Goal: Obtain resource: Download file/media

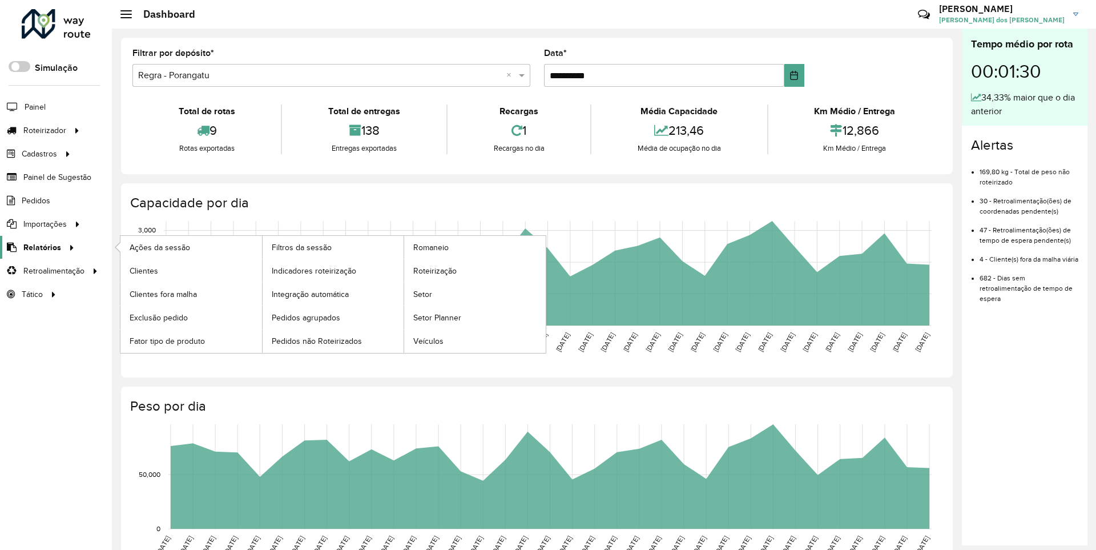
click at [40, 247] on span "Relatórios" at bounding box center [42, 248] width 38 height 12
click at [143, 270] on span "Clientes" at bounding box center [145, 271] width 31 height 12
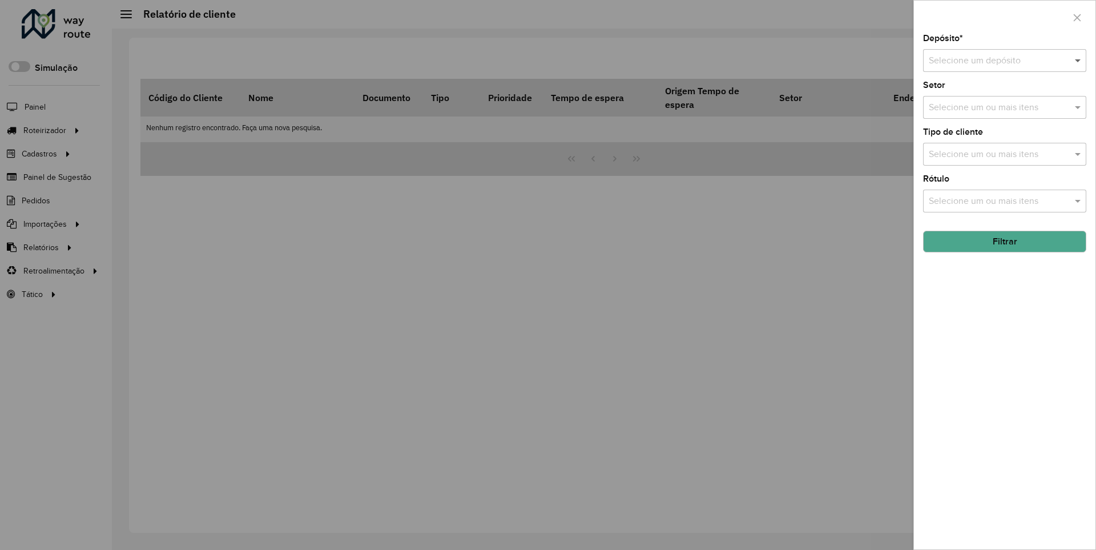
click at [1079, 60] on span at bounding box center [1079, 61] width 14 height 14
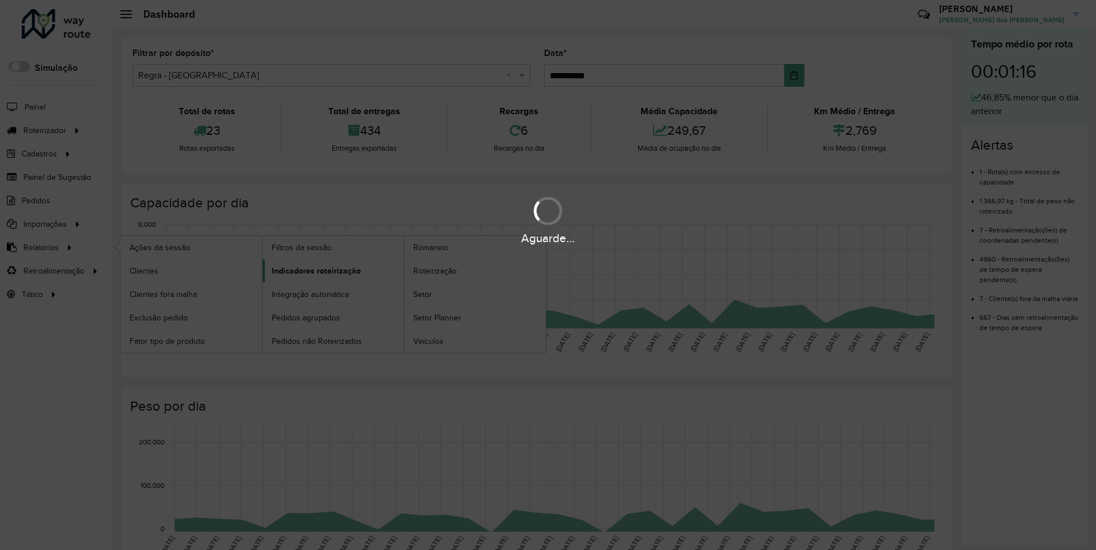
click at [313, 270] on span "Indicadores roteirização" at bounding box center [316, 271] width 89 height 12
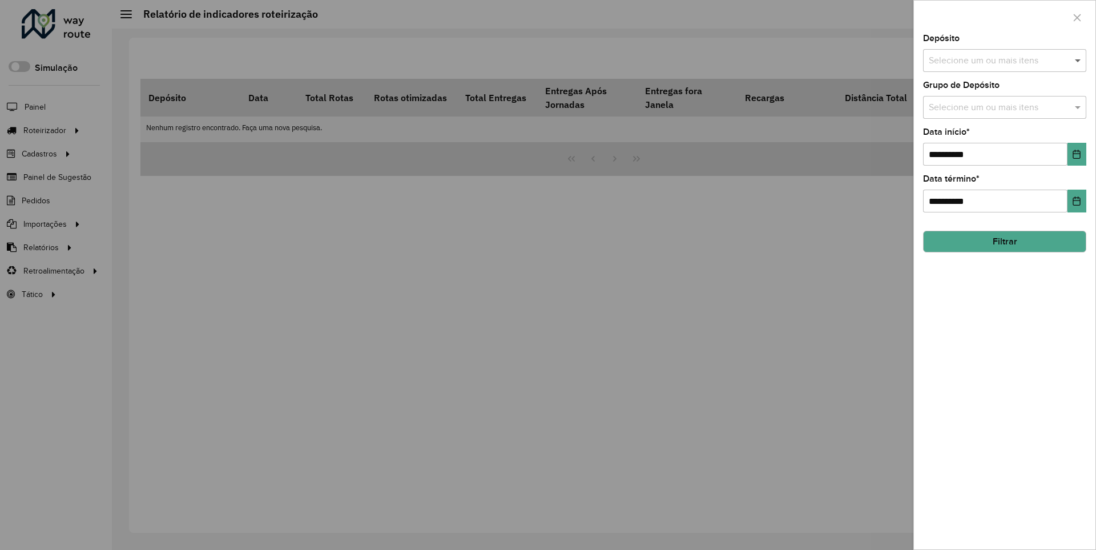
click at [1079, 60] on span at bounding box center [1079, 61] width 14 height 14
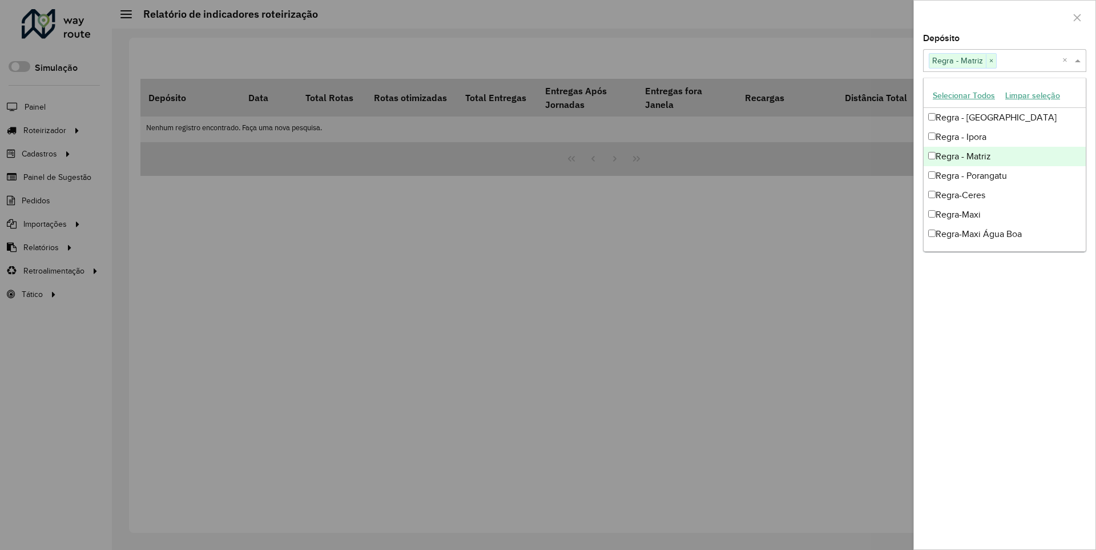
click at [1004, 17] on div at bounding box center [1005, 18] width 182 height 34
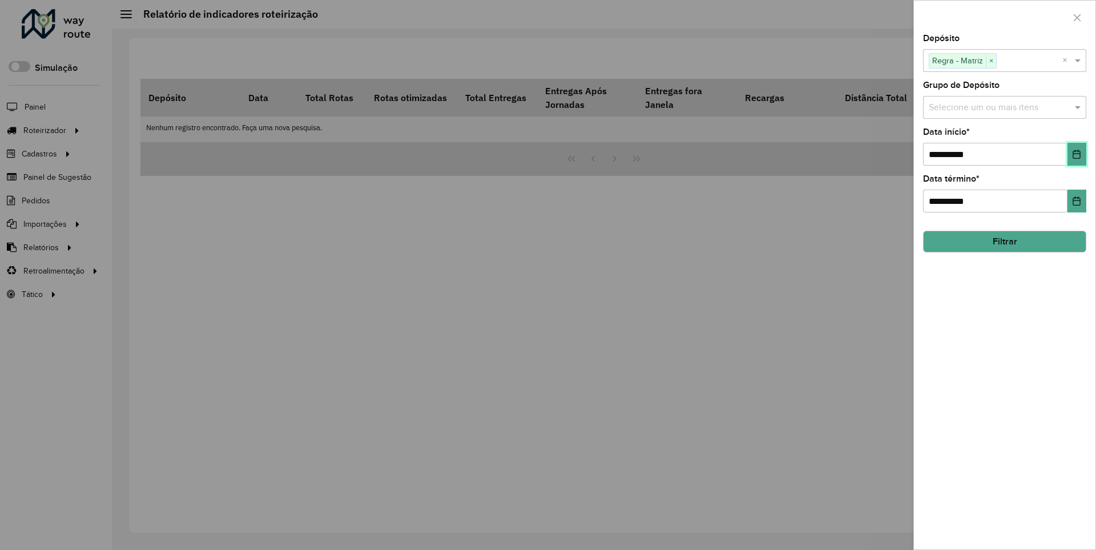
click at [1076, 154] on icon "Choose Date" at bounding box center [1076, 154] width 7 height 9
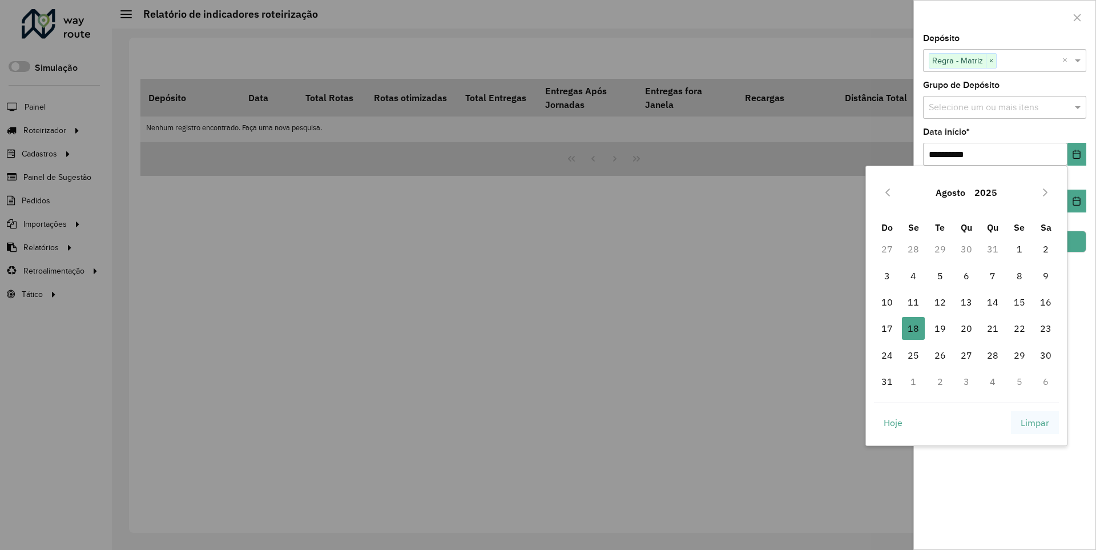
click at [1035, 422] on span "Limpar" at bounding box center [1035, 423] width 29 height 14
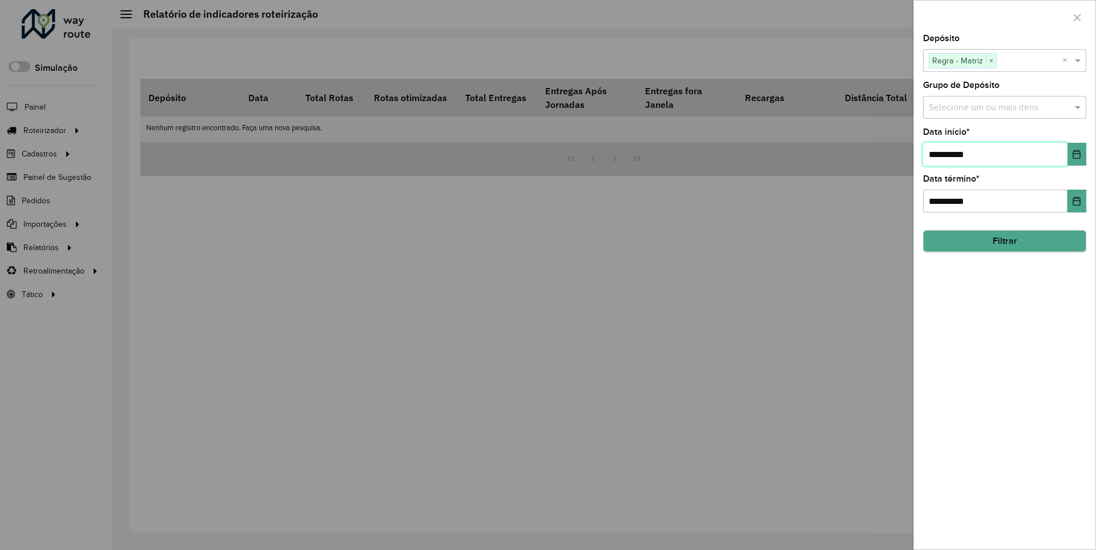
type input "**********"
click at [1004, 241] on button "Filtrar" at bounding box center [1004, 242] width 163 height 22
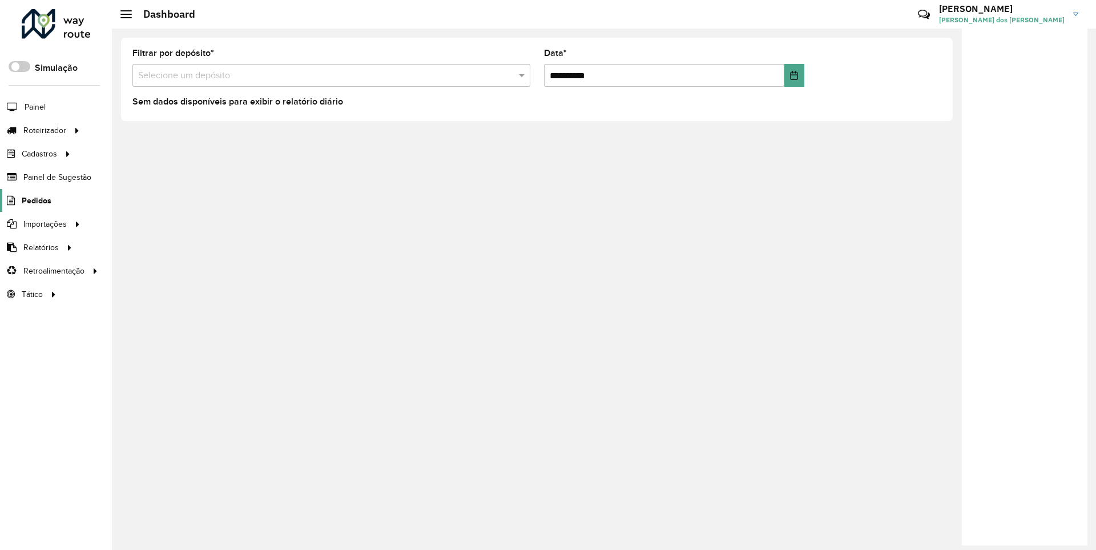
click at [35, 200] on span "Pedidos" at bounding box center [37, 201] width 30 height 12
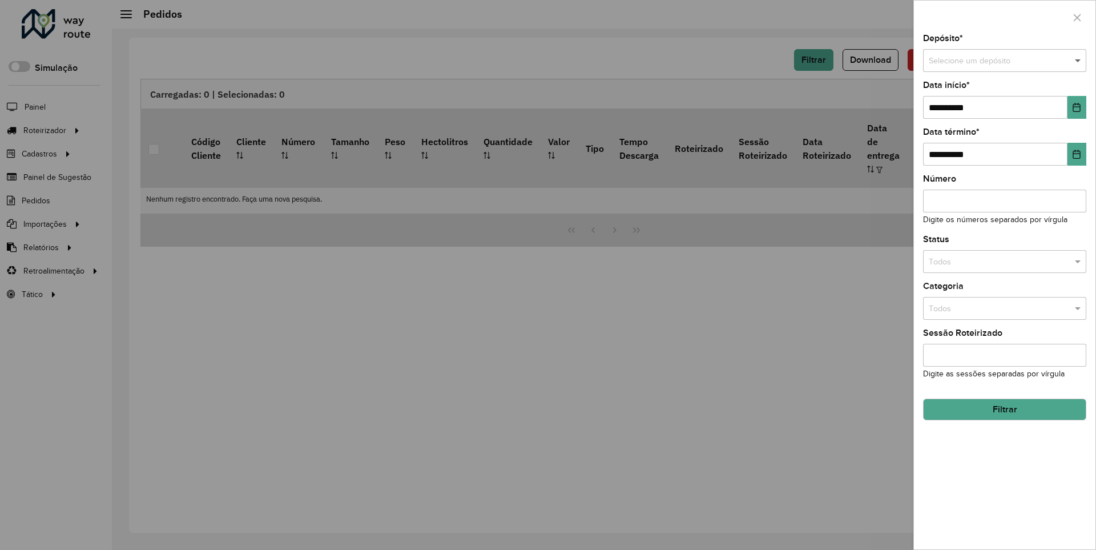
click at [1079, 61] on span at bounding box center [1079, 61] width 14 height 13
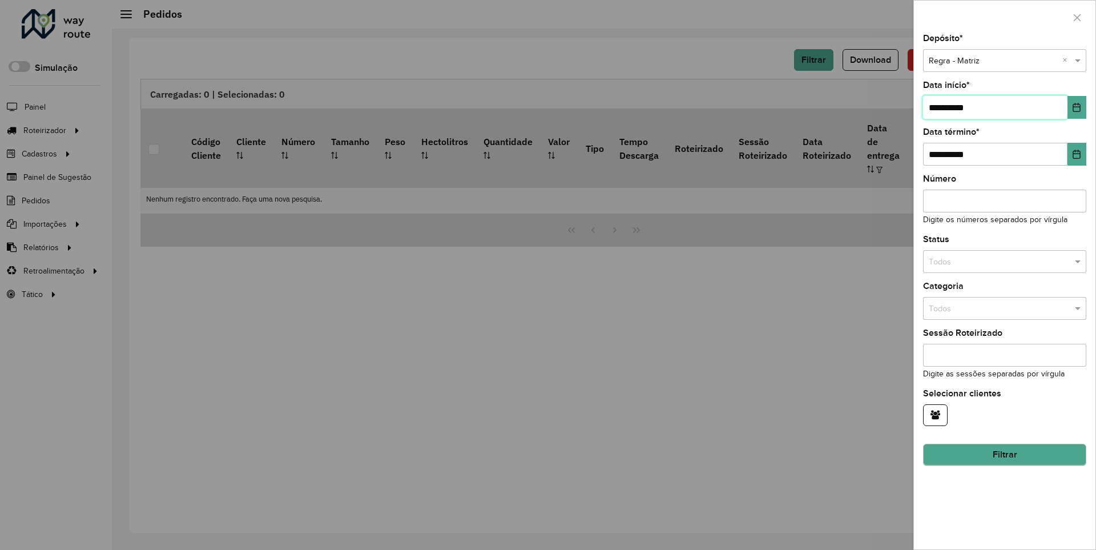
type input "**********"
click at [1004, 454] on button "Filtrar" at bounding box center [1004, 455] width 163 height 22
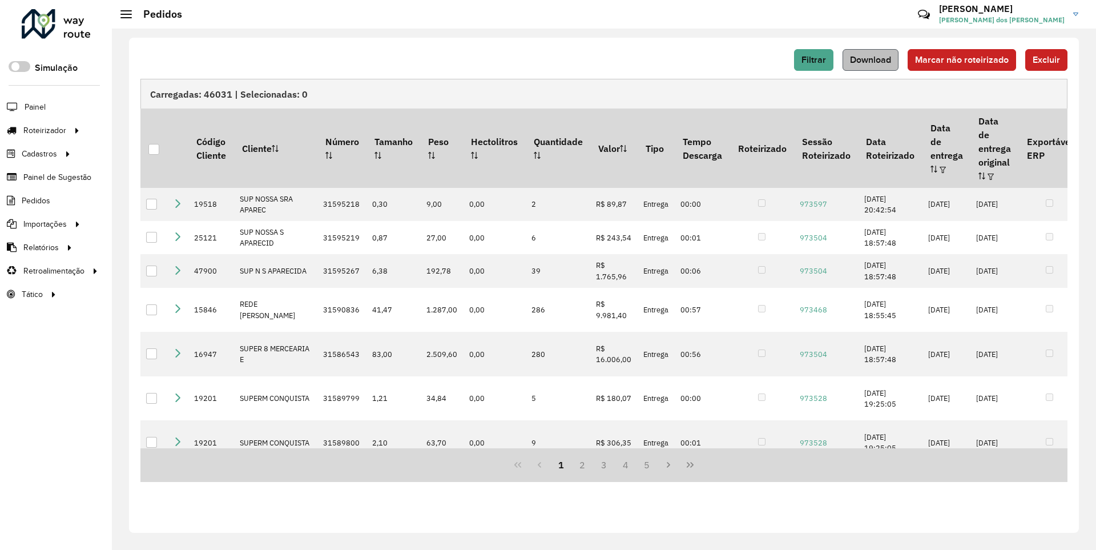
click at [872, 59] on span "Download" at bounding box center [870, 60] width 41 height 10
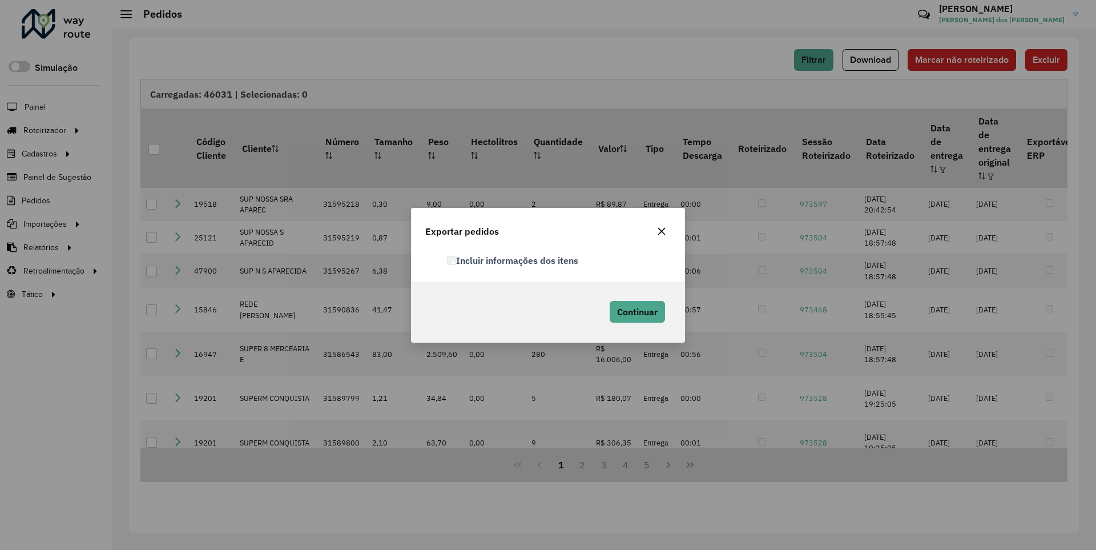
click at [513, 260] on label "Incluir informações dos itens" at bounding box center [512, 261] width 131 height 14
click at [636, 311] on span "Continuar" at bounding box center [637, 311] width 41 height 11
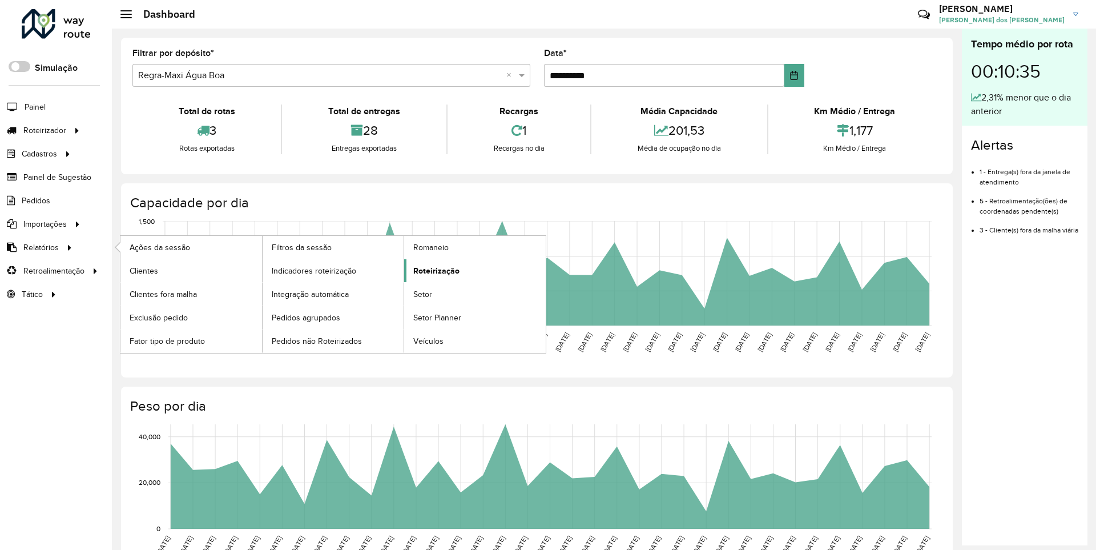
click at [435, 270] on span "Roteirização" at bounding box center [436, 271] width 46 height 12
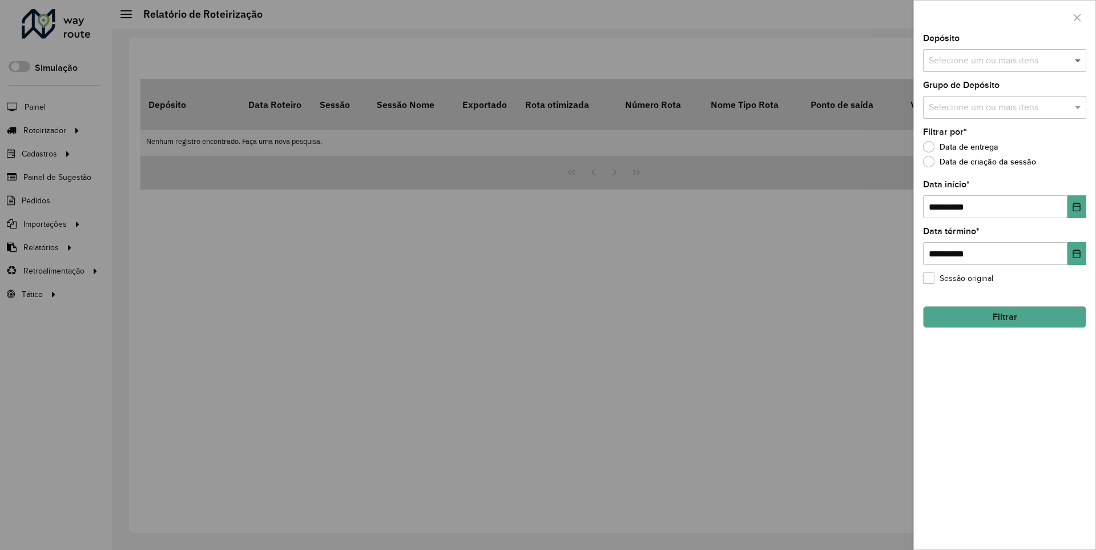
click at [1079, 60] on span at bounding box center [1079, 61] width 14 height 14
click at [1076, 206] on icon "Choose Date" at bounding box center [1076, 206] width 7 height 9
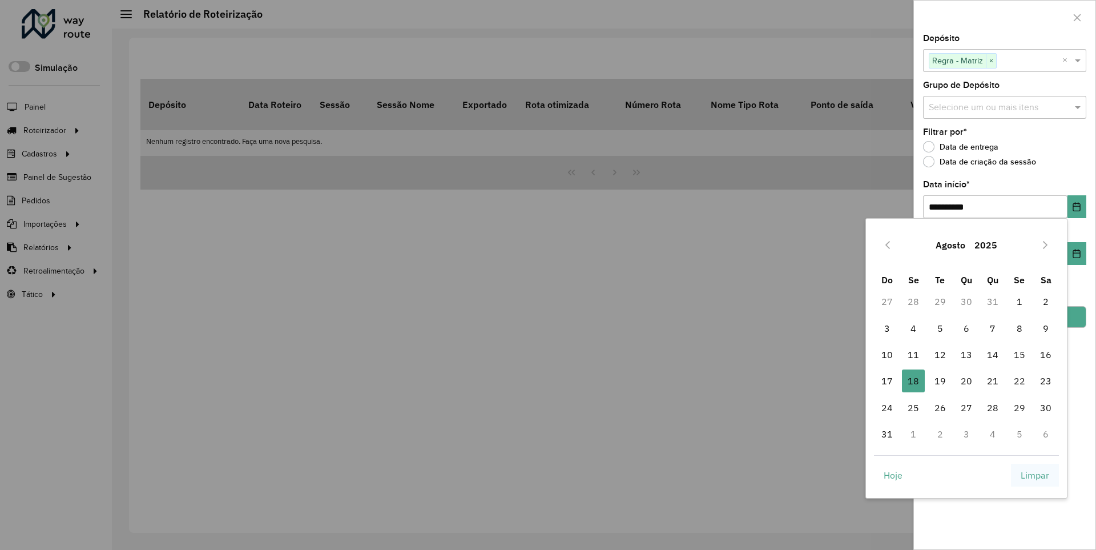
click at [1035, 474] on span "Limpar" at bounding box center [1035, 475] width 29 height 14
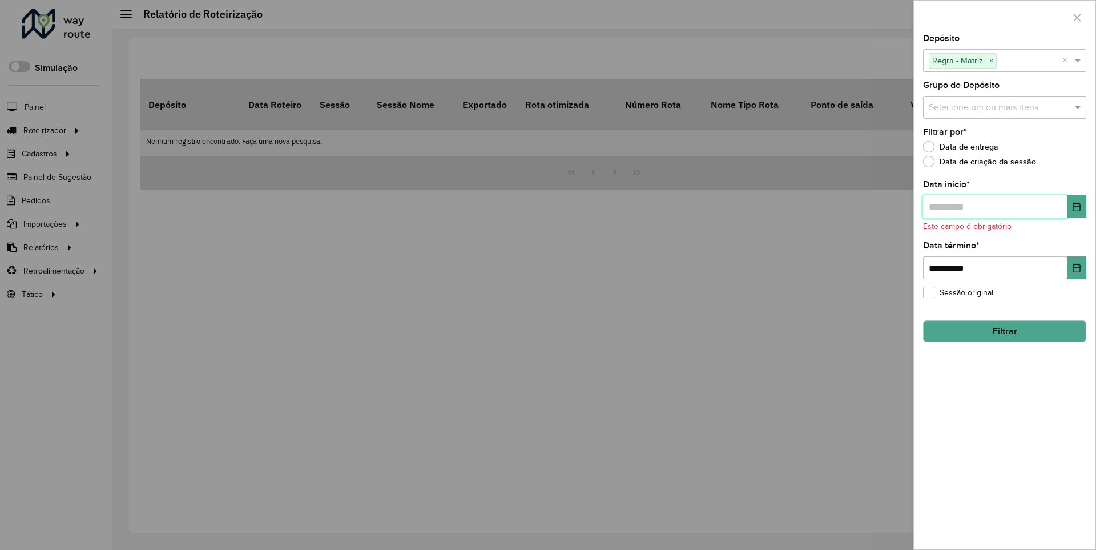
click at [995, 206] on input "text" at bounding box center [995, 206] width 144 height 23
type input "**********"
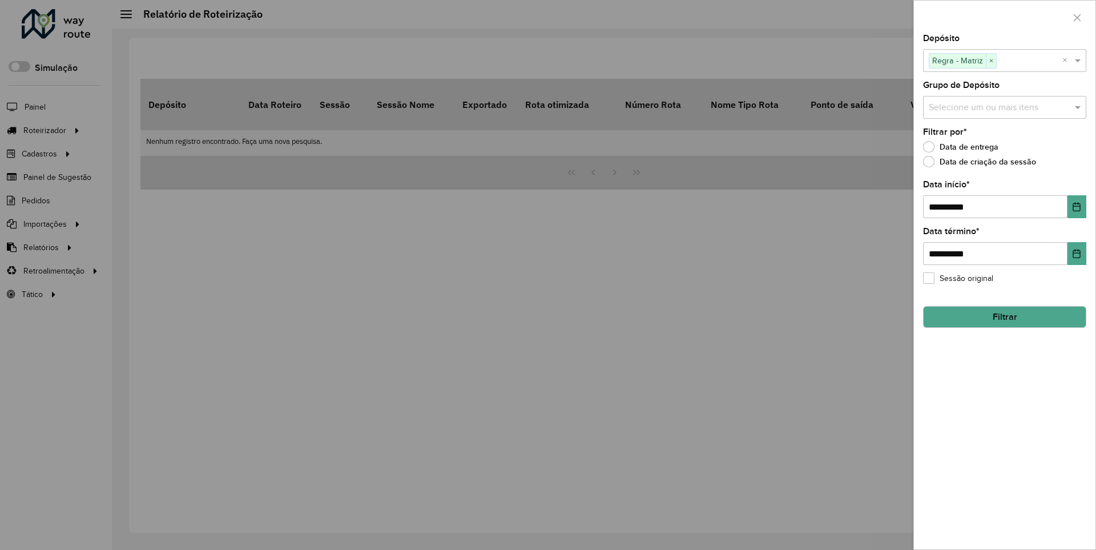
click at [1004, 316] on button "Filtrar" at bounding box center [1004, 317] width 163 height 22
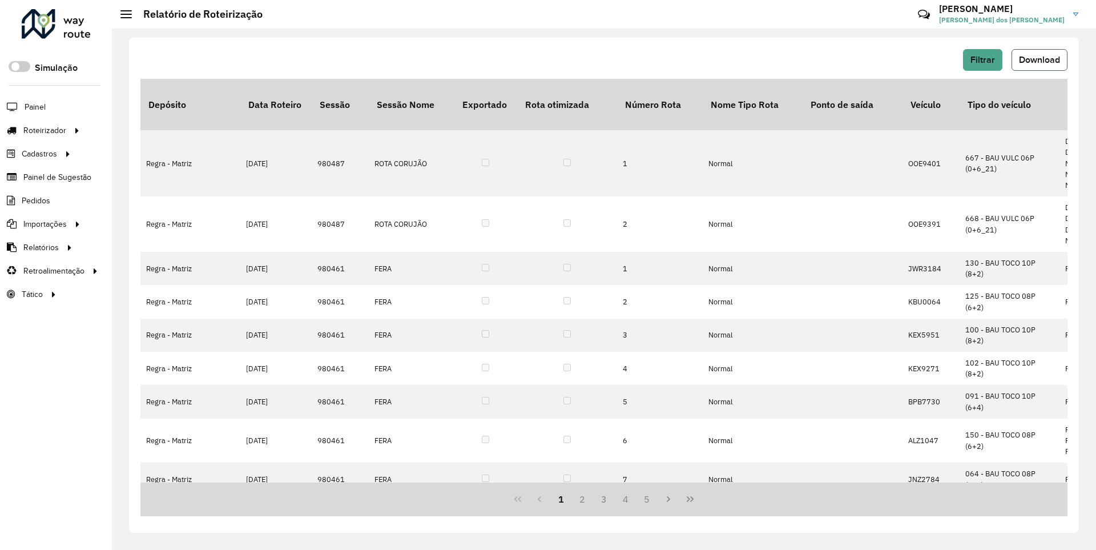
click at [1039, 59] on span "Download" at bounding box center [1039, 60] width 41 height 10
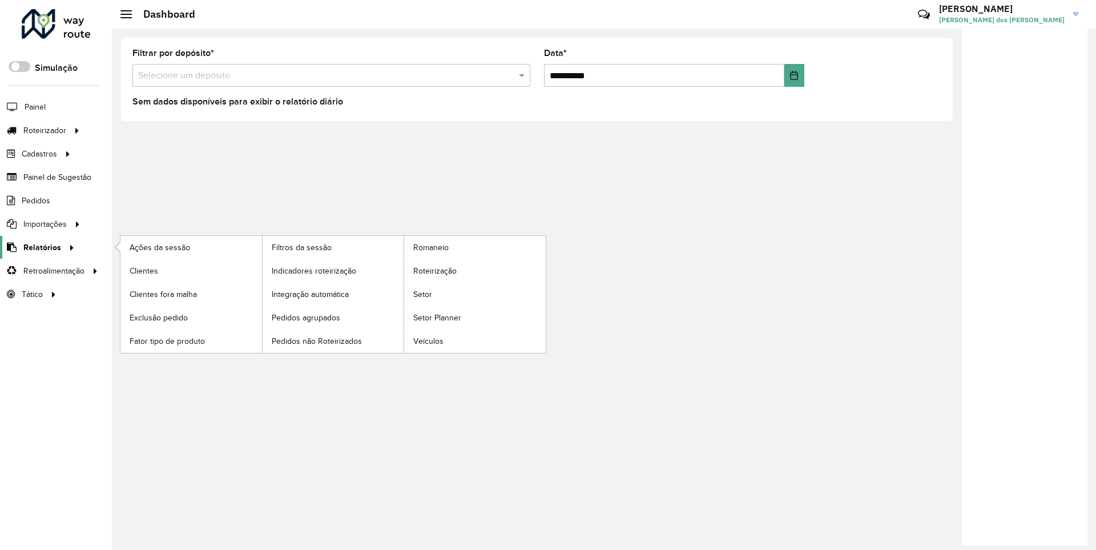
click at [40, 247] on span "Relatórios" at bounding box center [42, 248] width 38 height 12
click at [143, 270] on span "Clientes" at bounding box center [145, 271] width 31 height 12
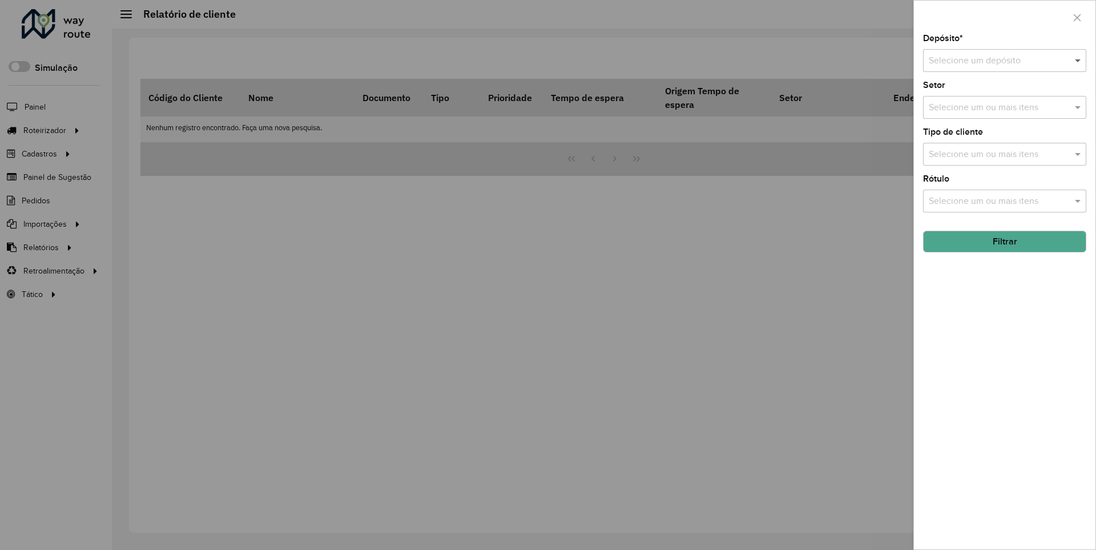
click at [1079, 60] on span at bounding box center [1079, 61] width 14 height 14
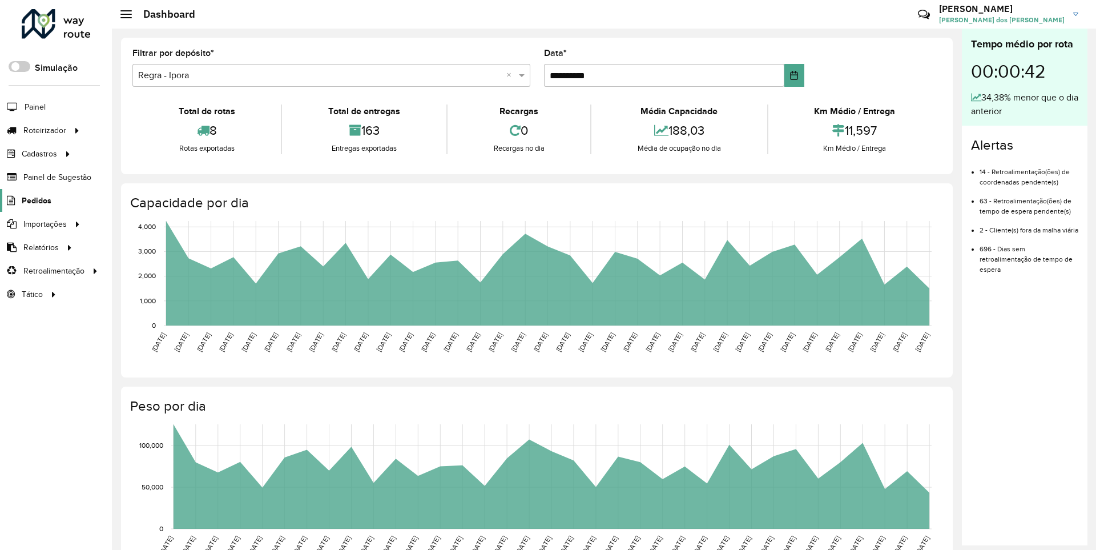
click at [35, 200] on span "Pedidos" at bounding box center [37, 201] width 30 height 12
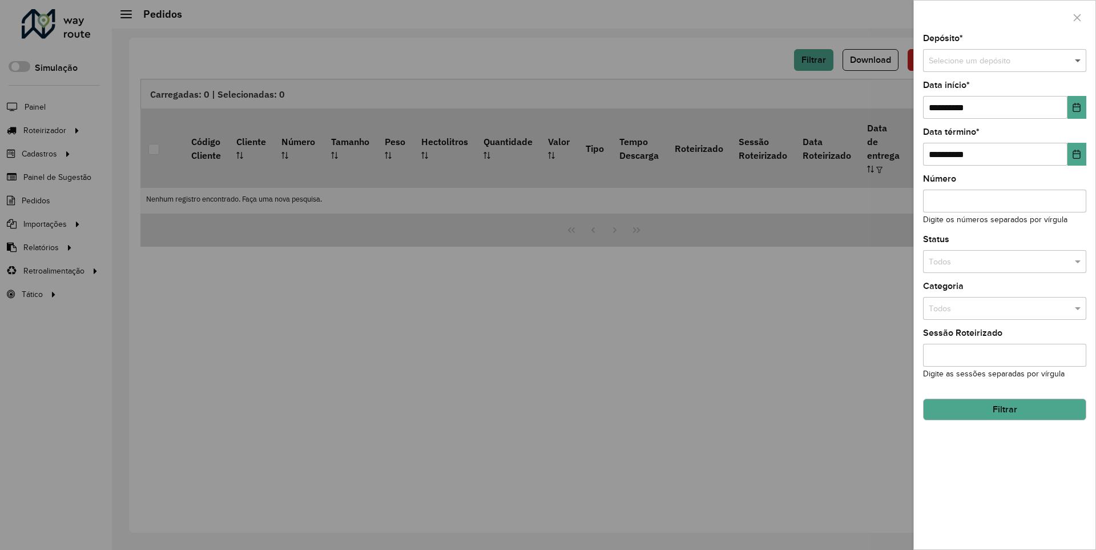
click at [1079, 61] on span at bounding box center [1079, 61] width 14 height 13
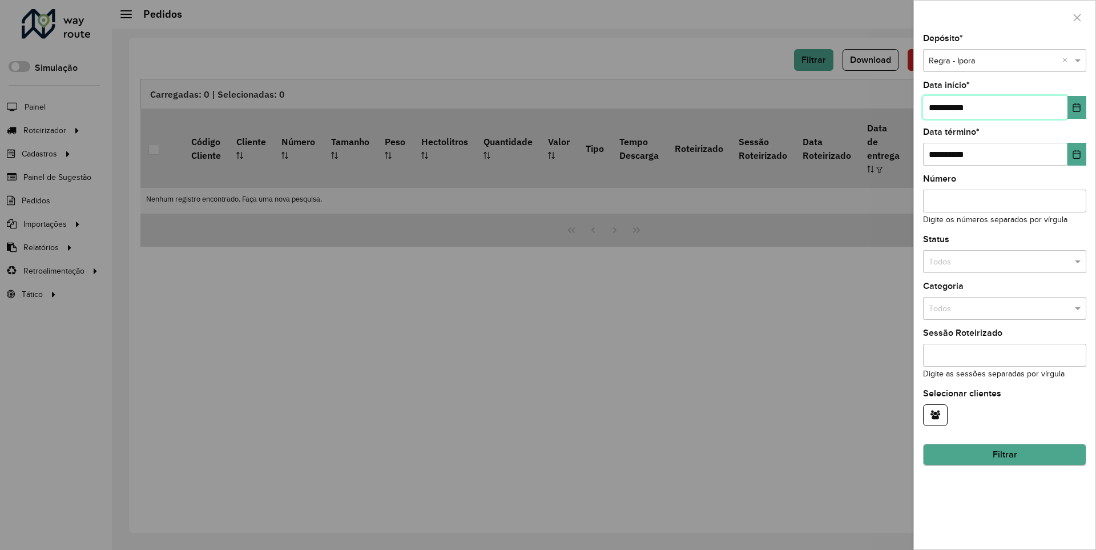
type input "**********"
click at [1004, 454] on button "Filtrar" at bounding box center [1004, 455] width 163 height 22
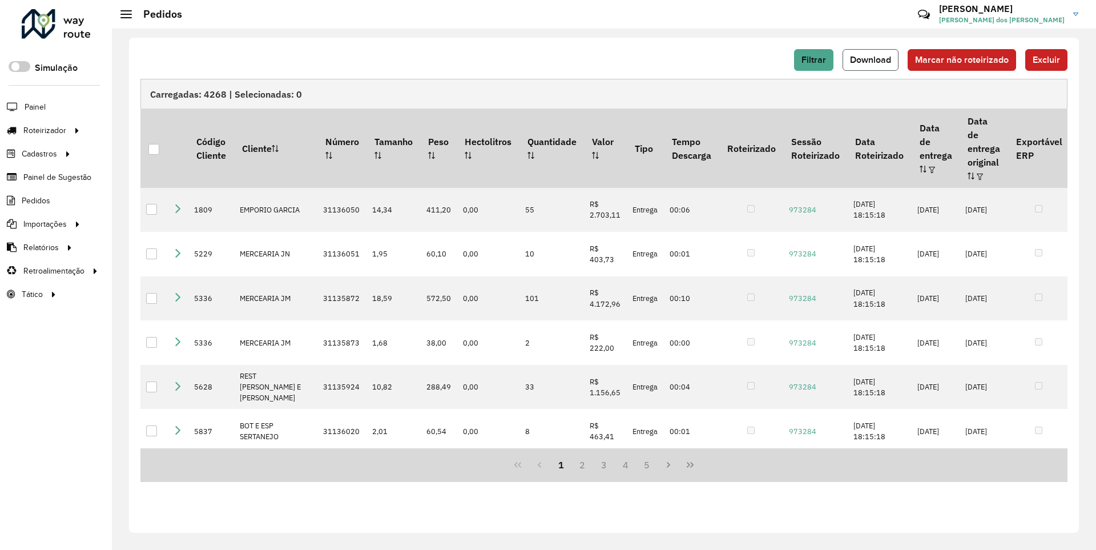
click at [872, 59] on span "Download" at bounding box center [870, 60] width 41 height 10
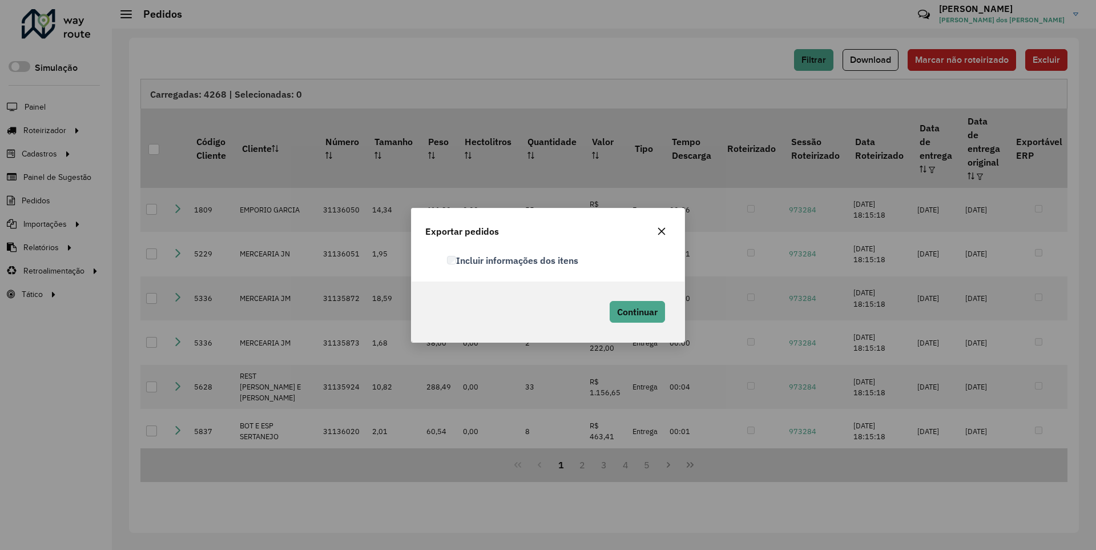
click at [513, 260] on label "Incluir informações dos itens" at bounding box center [512, 261] width 131 height 14
click at [636, 311] on span "Continuar" at bounding box center [637, 311] width 41 height 11
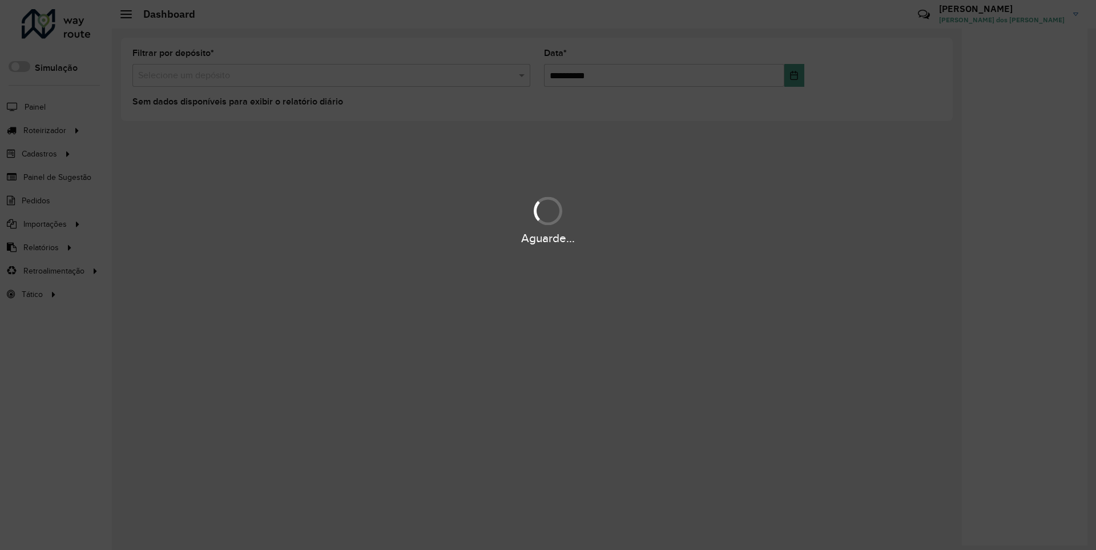
click at [40, 247] on div "Aguarde..." at bounding box center [548, 239] width 1096 height 18
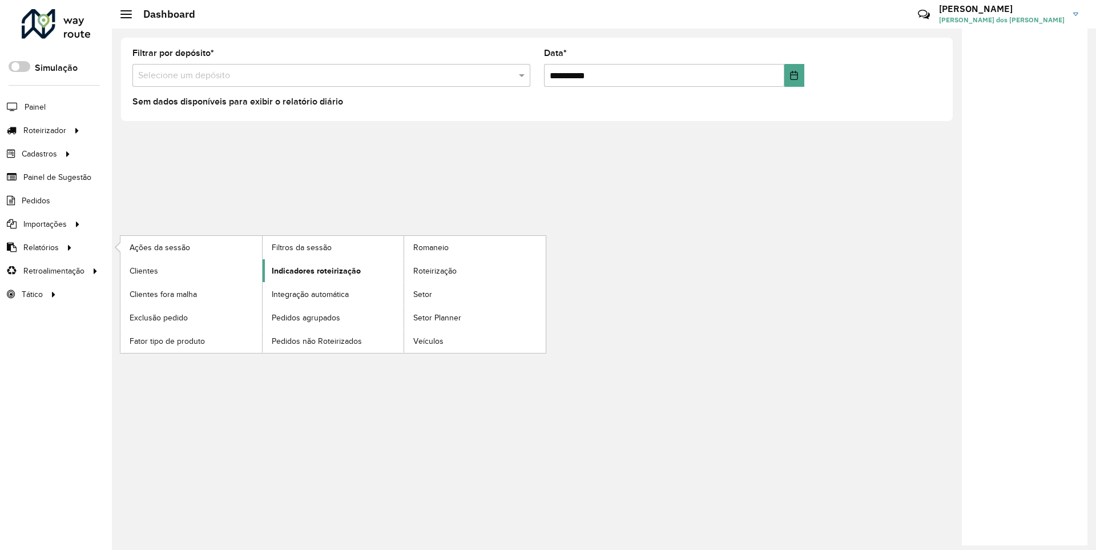
click at [313, 270] on span "Indicadores roteirização" at bounding box center [316, 271] width 89 height 12
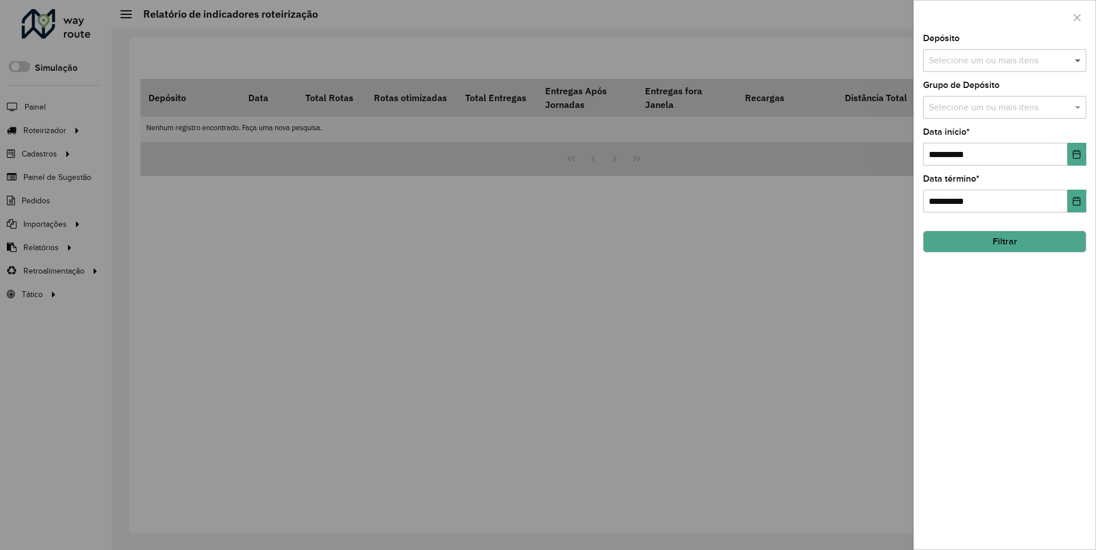
click at [1079, 60] on span at bounding box center [1079, 61] width 14 height 14
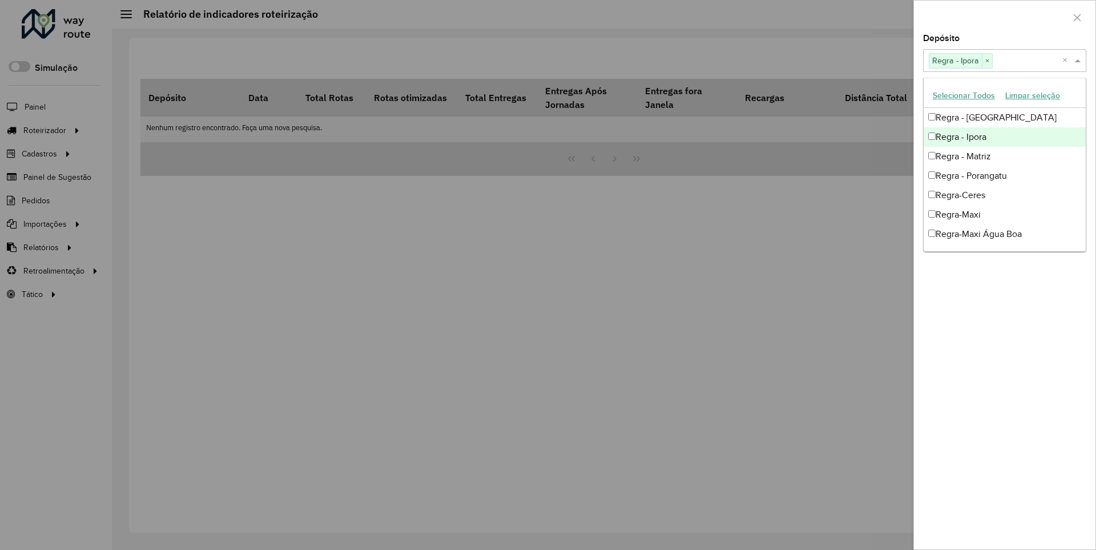
click at [1004, 17] on div at bounding box center [1005, 18] width 182 height 34
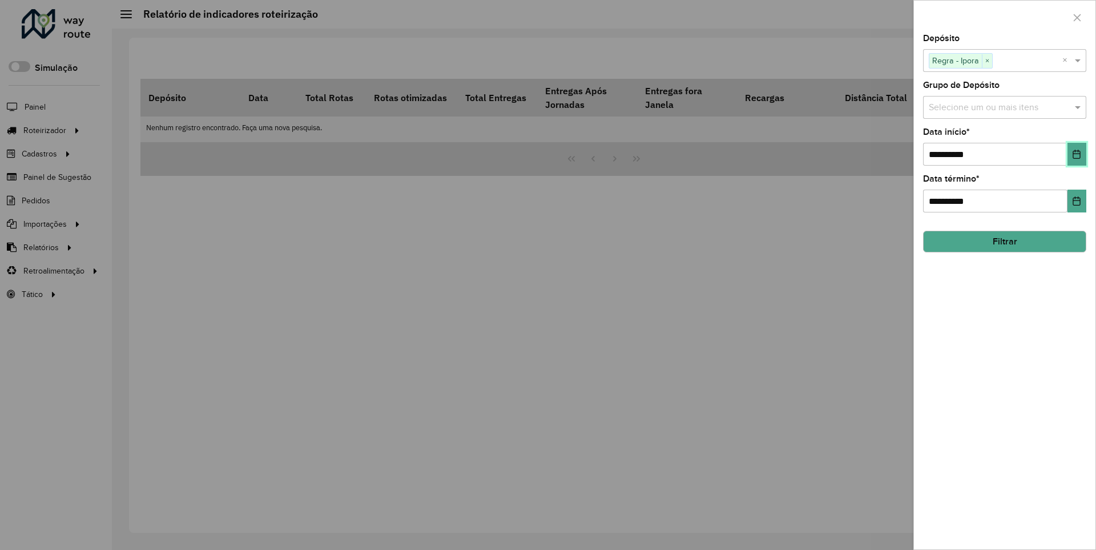
click at [1076, 154] on icon "Choose Date" at bounding box center [1076, 154] width 7 height 9
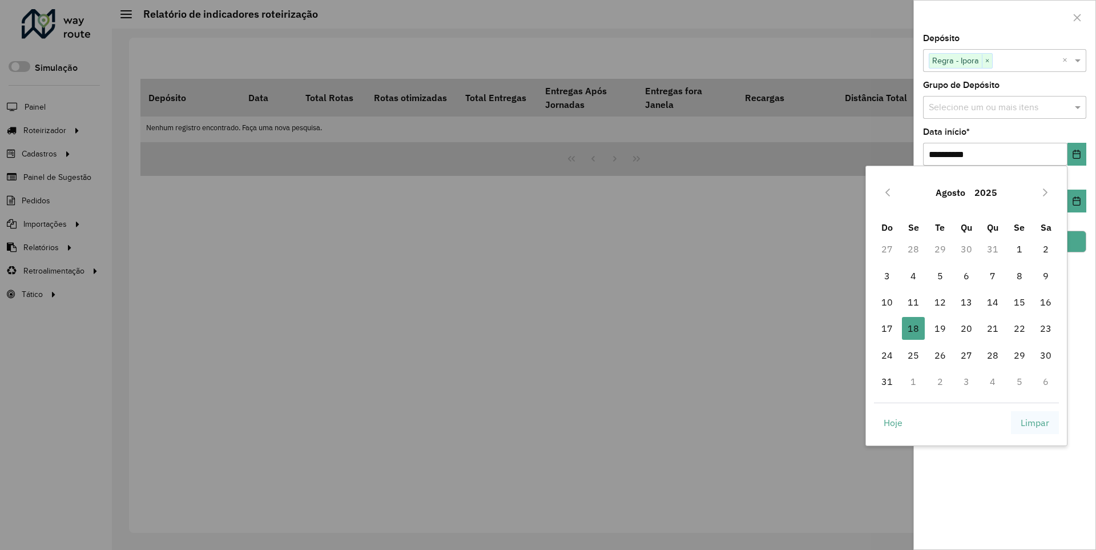
click at [1035, 422] on span "Limpar" at bounding box center [1035, 423] width 29 height 14
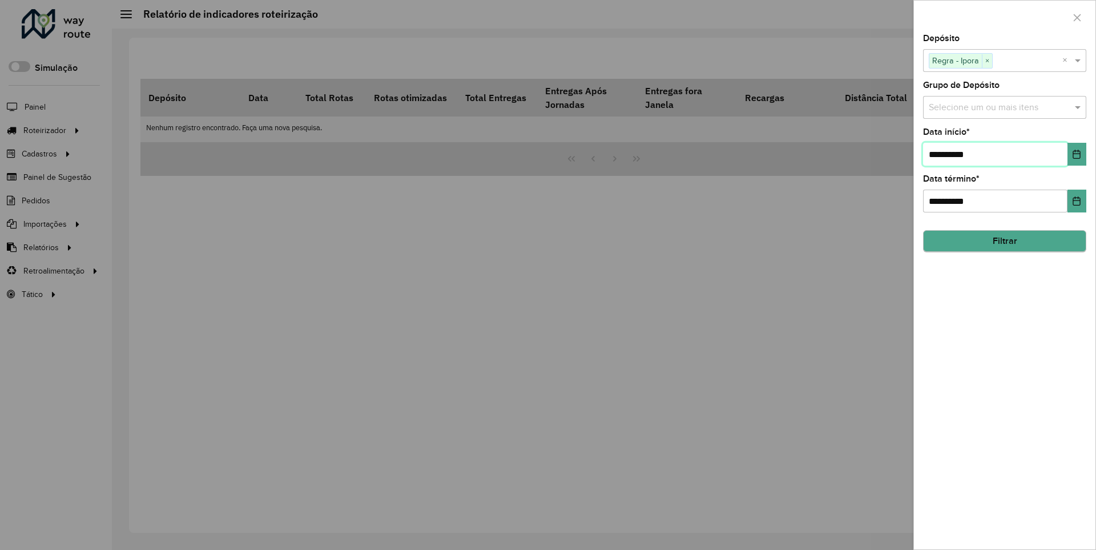
type input "**********"
click at [1004, 241] on button "Filtrar" at bounding box center [1004, 242] width 163 height 22
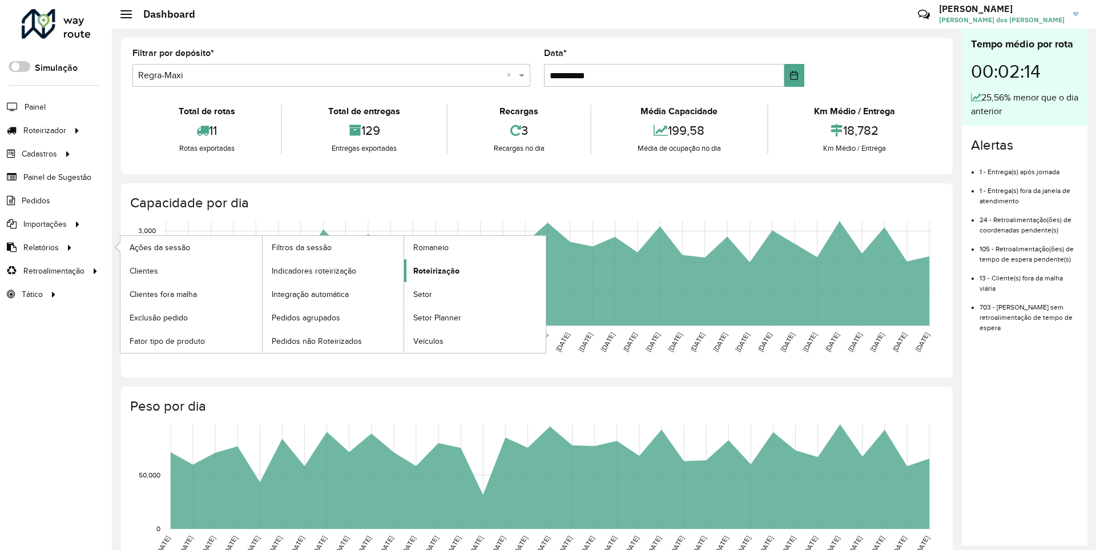
click at [435, 270] on span "Roteirização" at bounding box center [436, 271] width 46 height 12
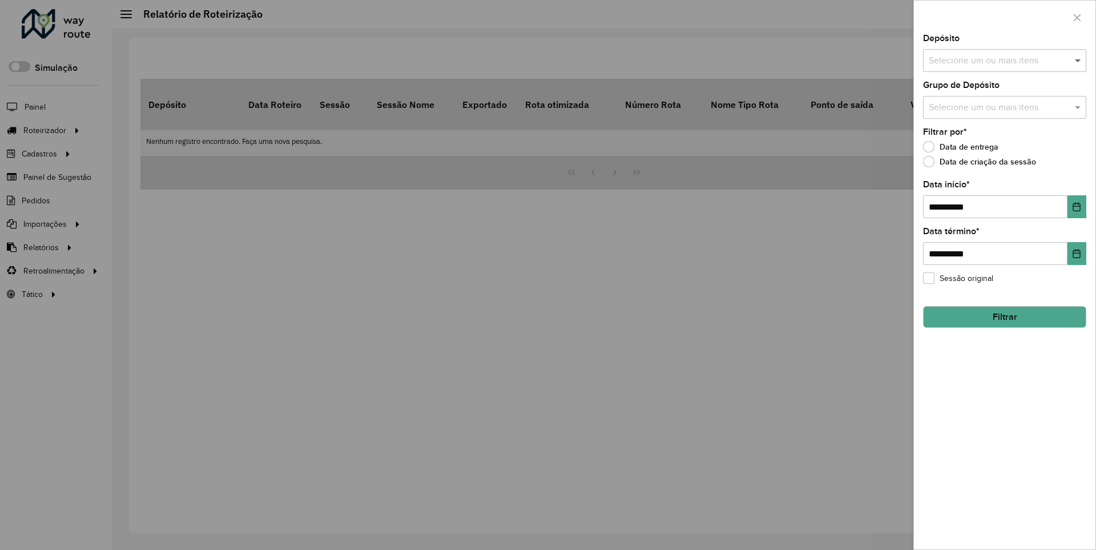
click at [1079, 60] on span at bounding box center [1079, 61] width 14 height 14
click at [1076, 206] on icon "Choose Date" at bounding box center [1076, 206] width 7 height 9
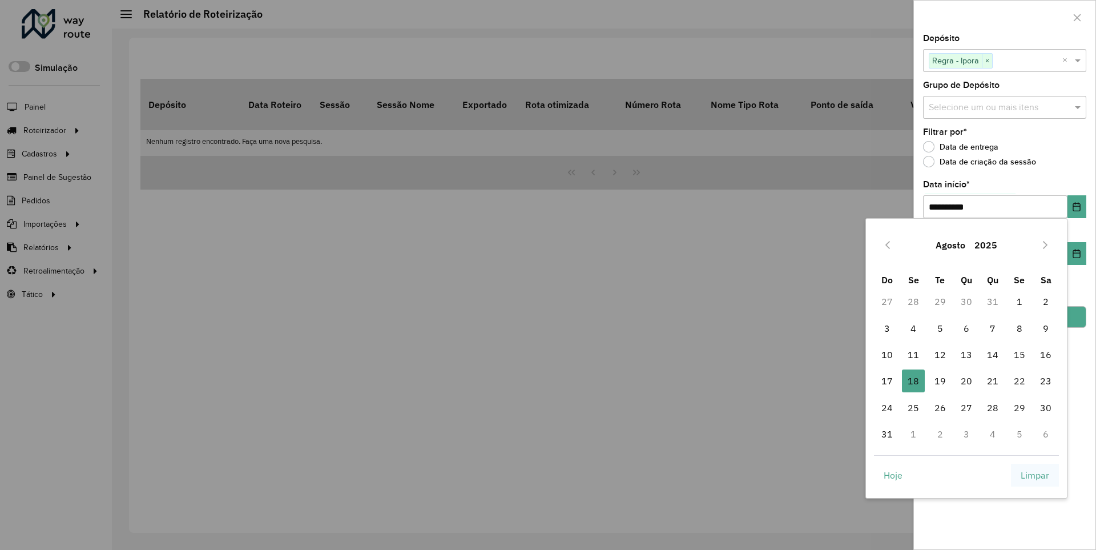
click at [1035, 474] on span "Limpar" at bounding box center [1035, 475] width 29 height 14
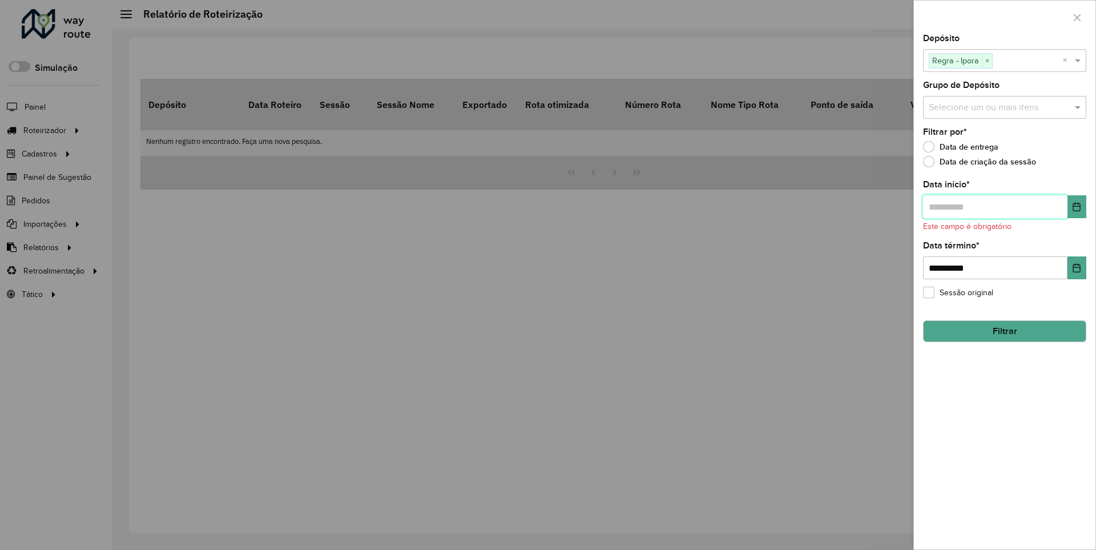
click at [995, 206] on input "text" at bounding box center [995, 206] width 144 height 23
type input "**********"
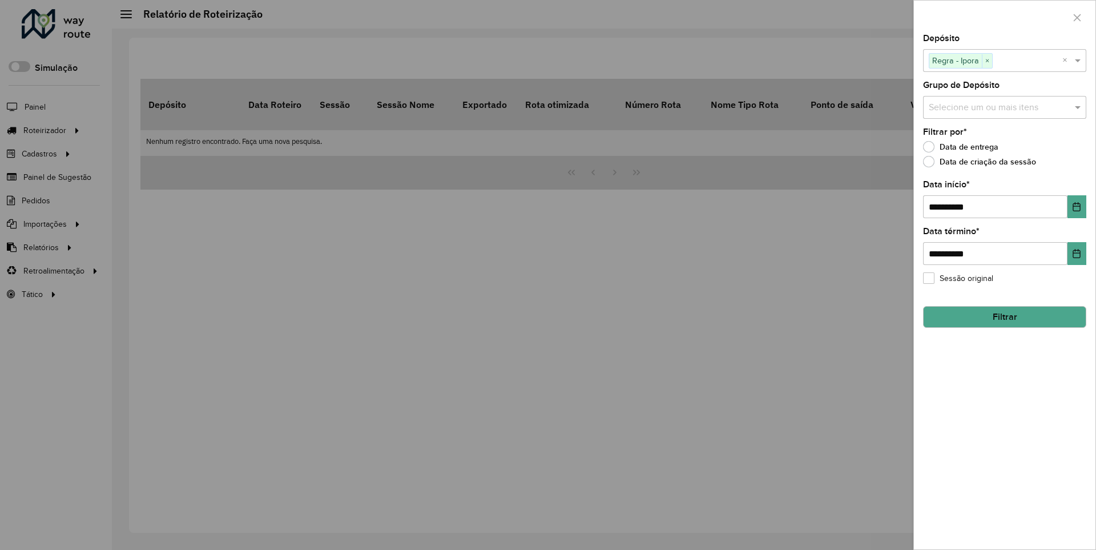
click at [1004, 316] on button "Filtrar" at bounding box center [1004, 317] width 163 height 22
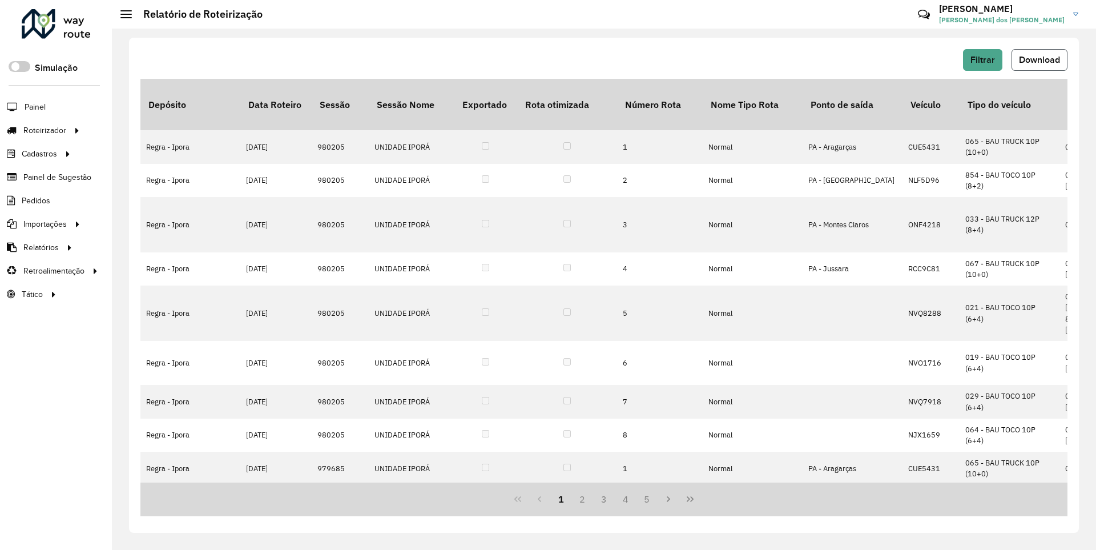
click at [1039, 59] on span "Download" at bounding box center [1039, 60] width 41 height 10
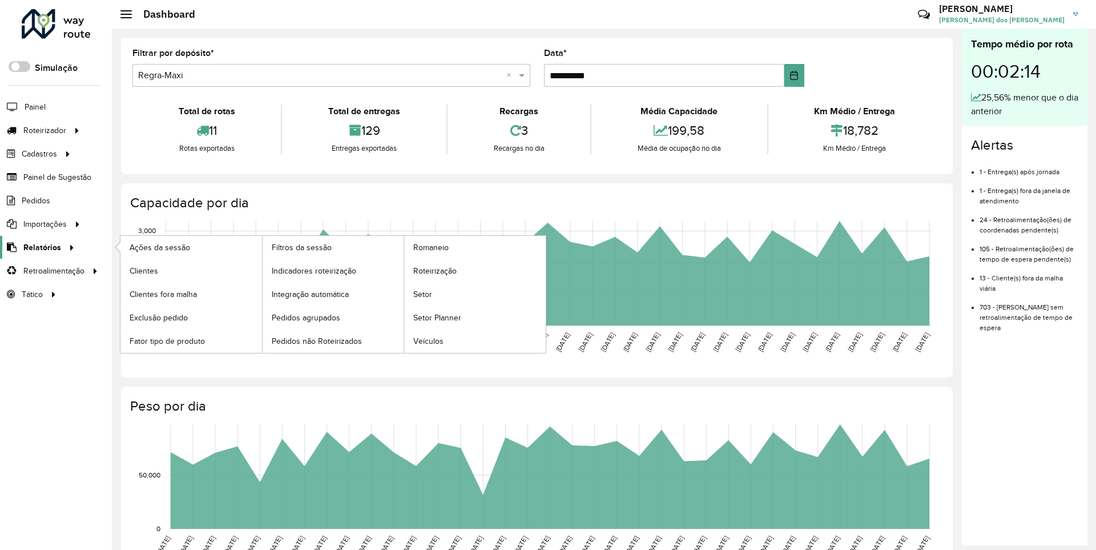
click at [40, 247] on span "Relatórios" at bounding box center [42, 248] width 38 height 12
click at [143, 270] on span "Clientes" at bounding box center [145, 271] width 31 height 12
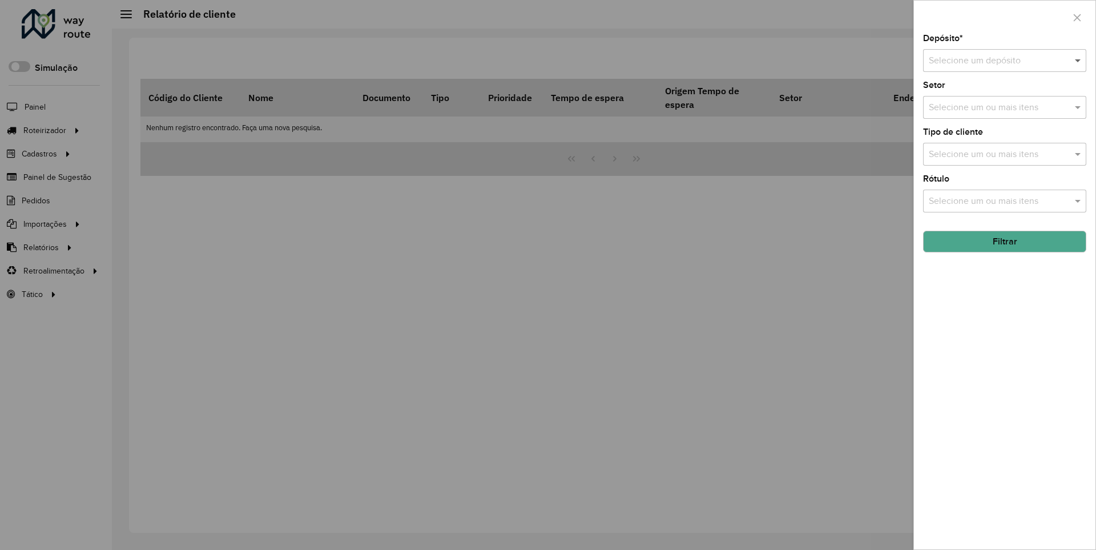
click at [1079, 60] on span at bounding box center [1079, 61] width 14 height 14
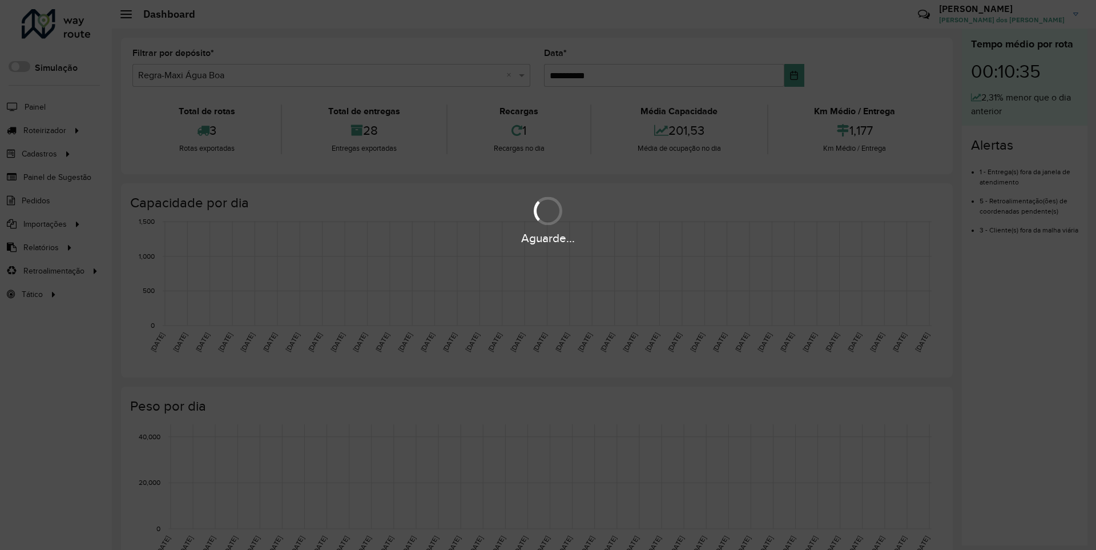
click at [40, 247] on div "Aguarde..." at bounding box center [548, 239] width 1096 height 18
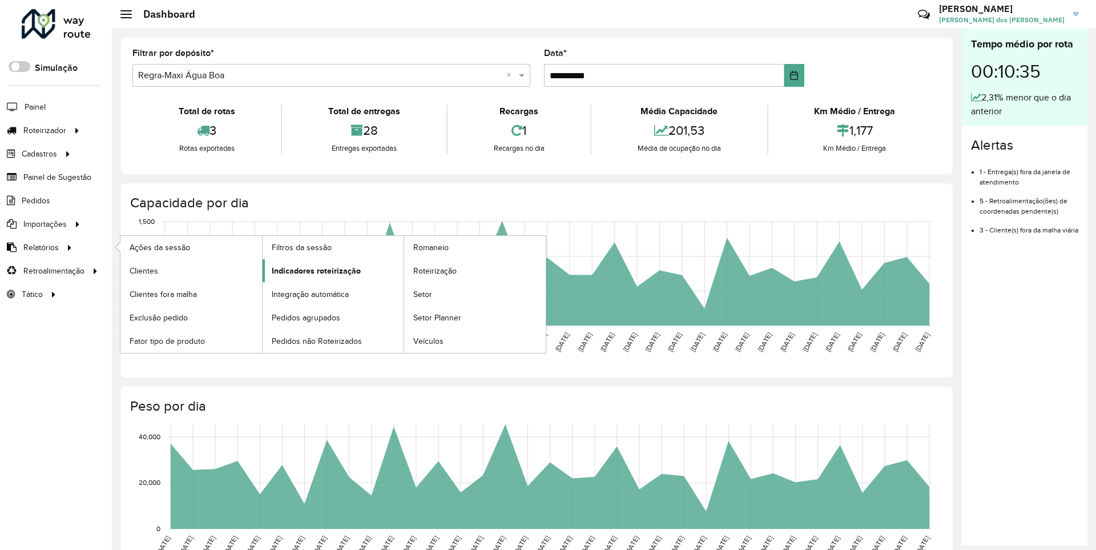
click at [313, 270] on span "Indicadores roteirização" at bounding box center [316, 271] width 89 height 12
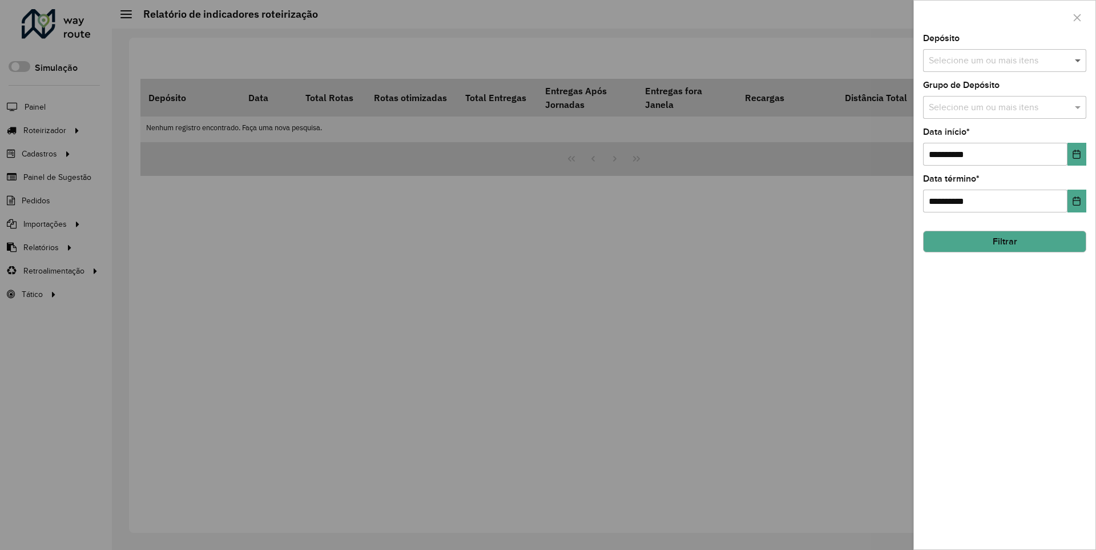
click at [1079, 60] on span at bounding box center [1079, 61] width 14 height 14
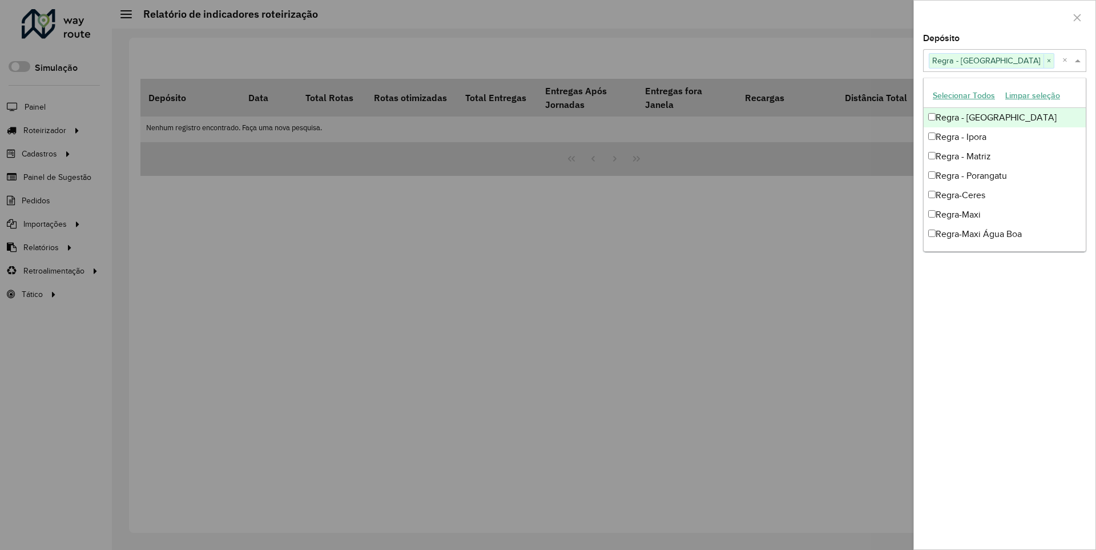
click at [1004, 17] on div at bounding box center [1005, 18] width 182 height 34
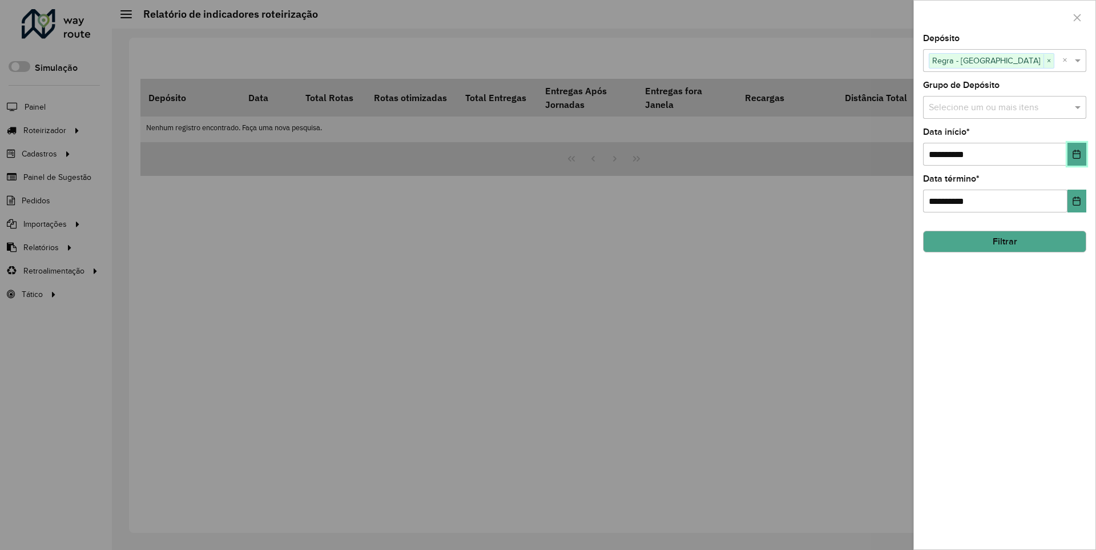
click at [1076, 154] on icon "Choose Date" at bounding box center [1076, 154] width 7 height 9
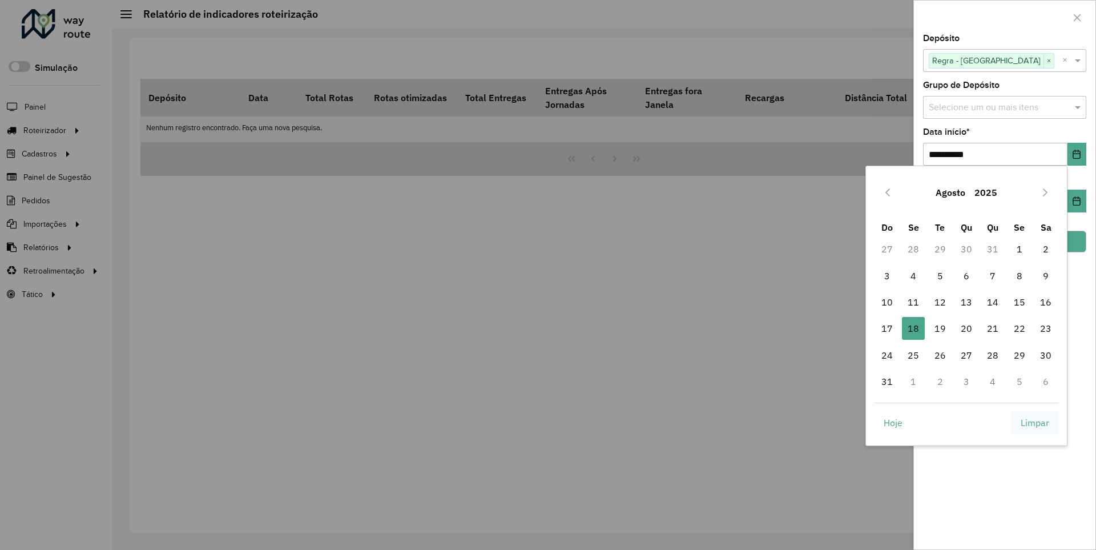
click at [1035, 422] on span "Limpar" at bounding box center [1035, 423] width 29 height 14
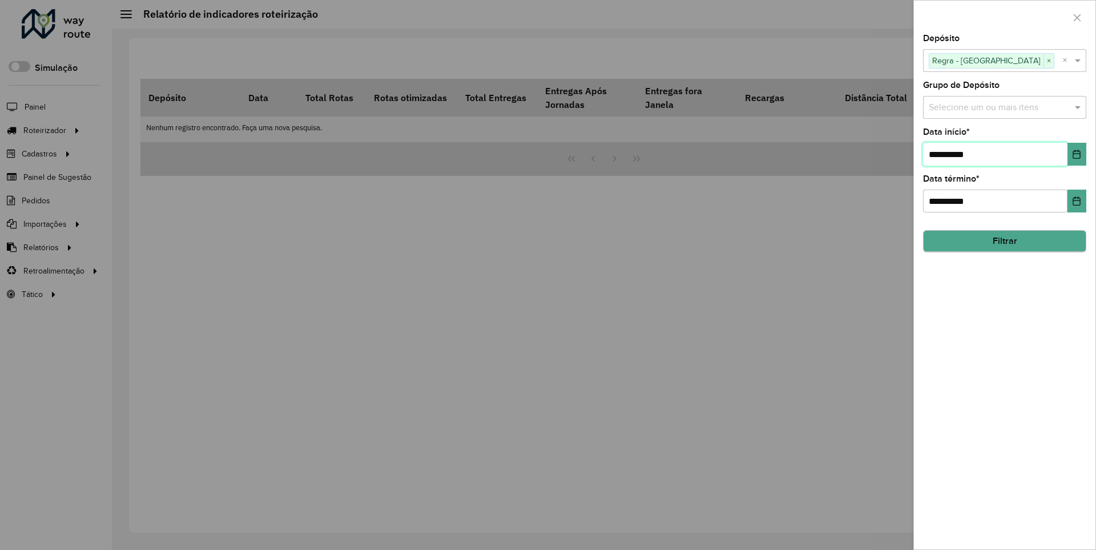
type input "**********"
click at [1004, 241] on button "Filtrar" at bounding box center [1004, 242] width 163 height 22
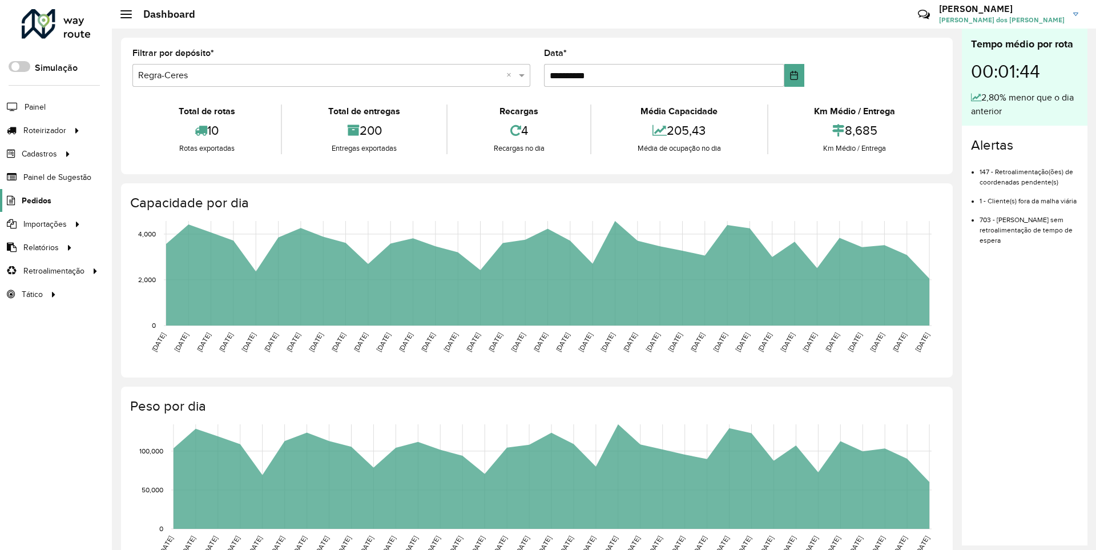
click at [35, 200] on span "Pedidos" at bounding box center [37, 201] width 30 height 12
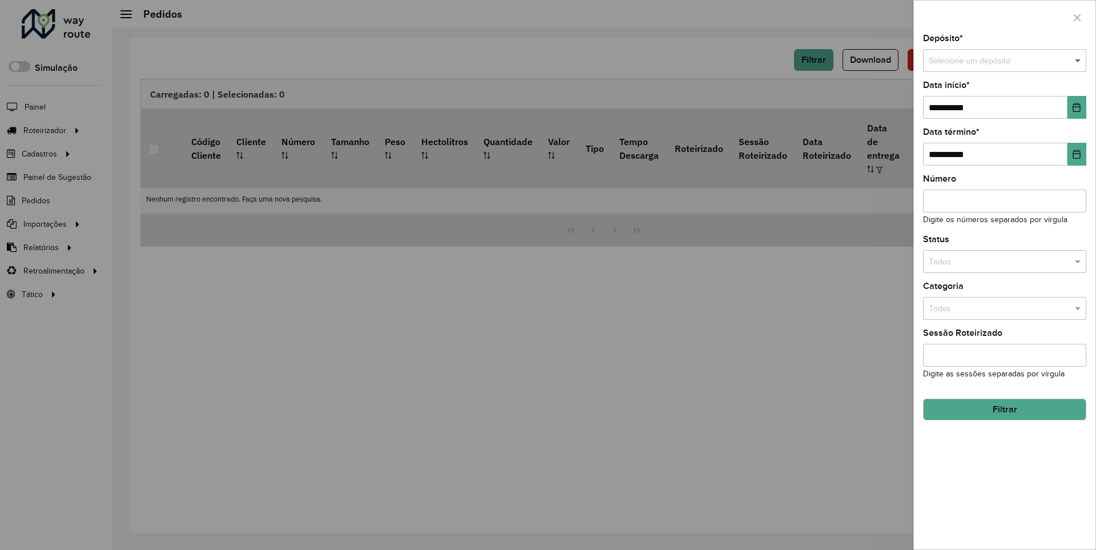
click at [1079, 61] on span at bounding box center [1079, 61] width 14 height 13
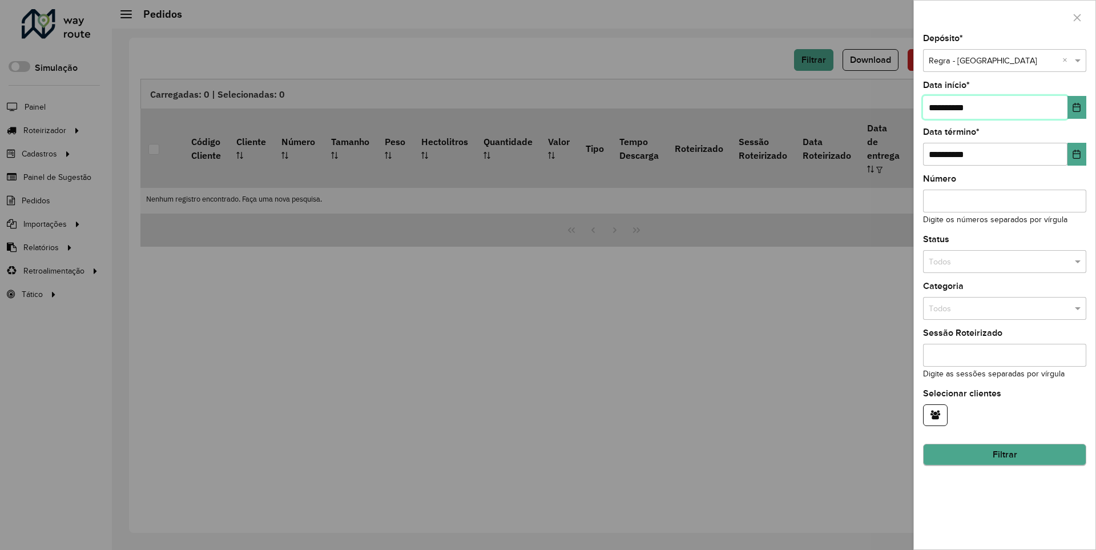
type input "**********"
click at [1004, 454] on button "Filtrar" at bounding box center [1004, 455] width 163 height 22
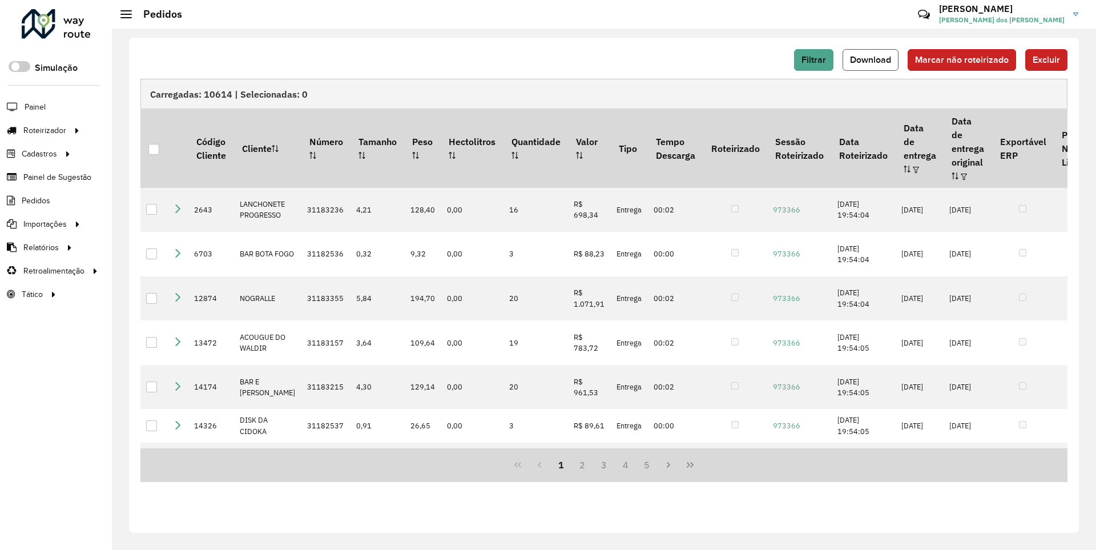
click at [872, 59] on span "Download" at bounding box center [870, 60] width 41 height 10
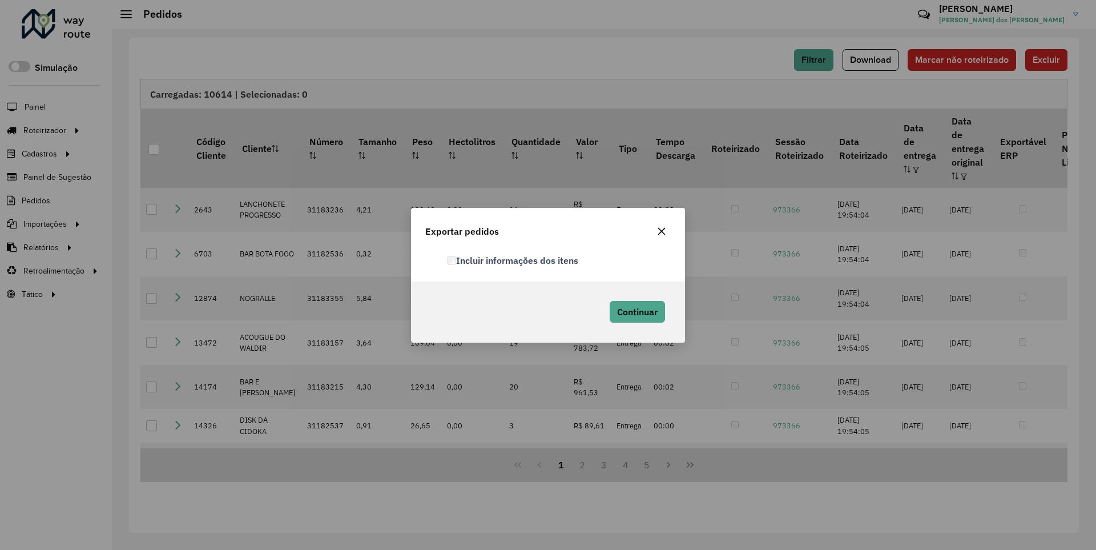
click at [513, 260] on label "Incluir informações dos itens" at bounding box center [512, 261] width 131 height 14
click at [636, 311] on span "Continuar" at bounding box center [637, 311] width 41 height 11
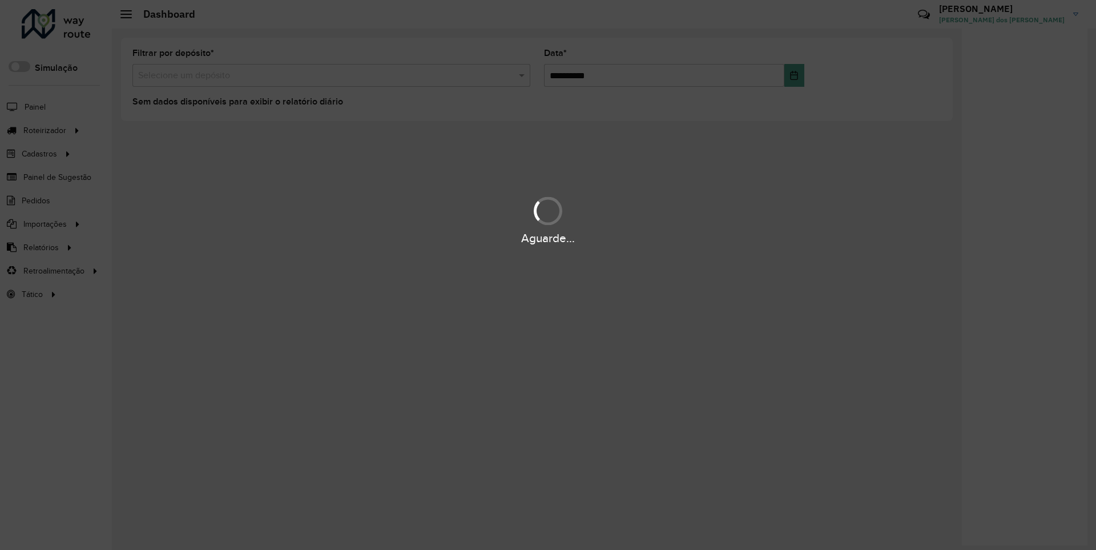
click at [40, 247] on div "Aguarde..." at bounding box center [548, 239] width 1096 height 18
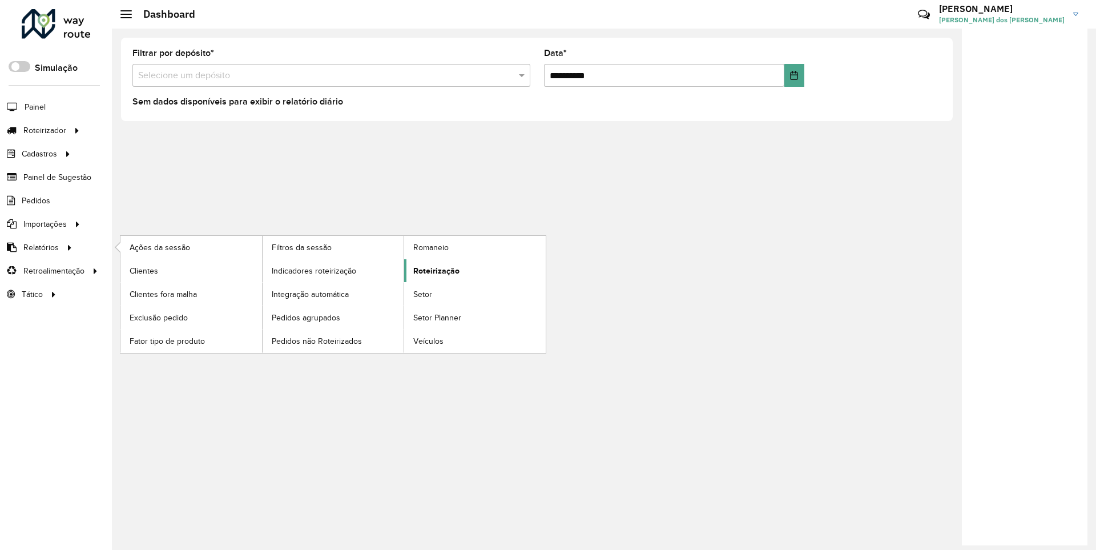
click at [435, 270] on span "Roteirização" at bounding box center [436, 271] width 46 height 12
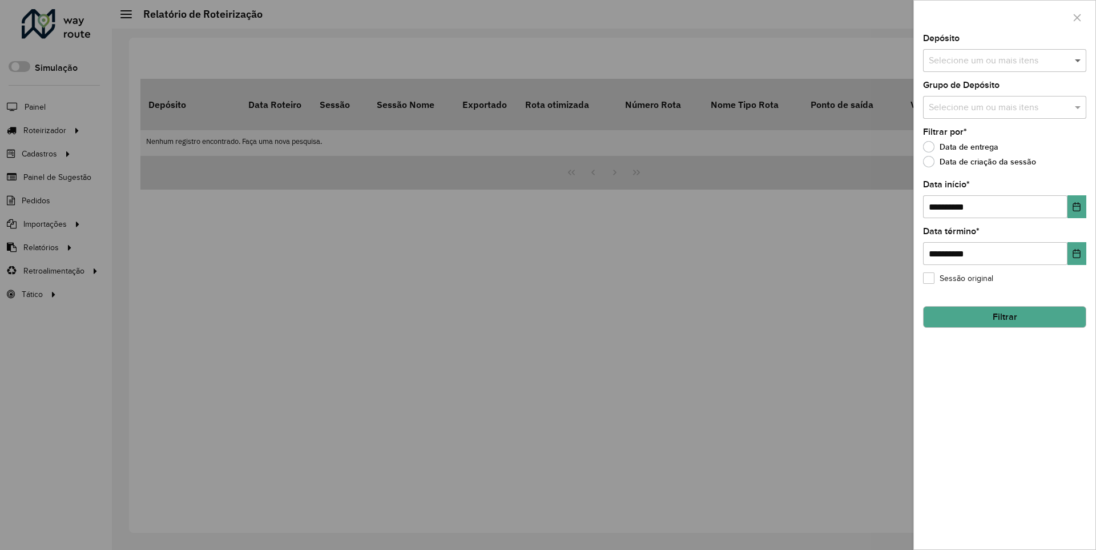
click at [1079, 60] on span at bounding box center [1079, 61] width 14 height 14
click at [1076, 206] on icon "Choose Date" at bounding box center [1076, 206] width 7 height 9
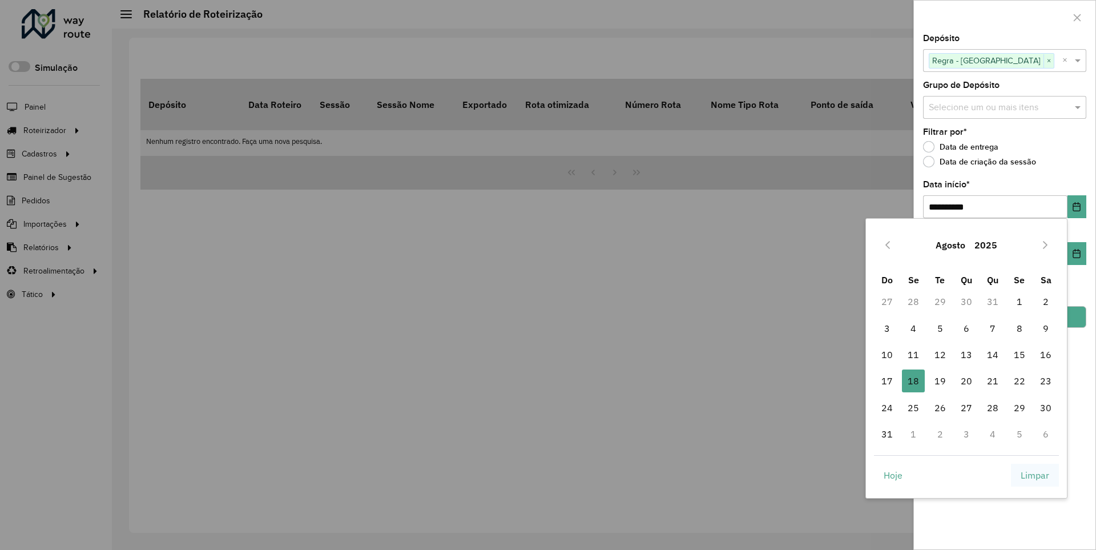
click at [1035, 474] on span "Limpar" at bounding box center [1035, 475] width 29 height 14
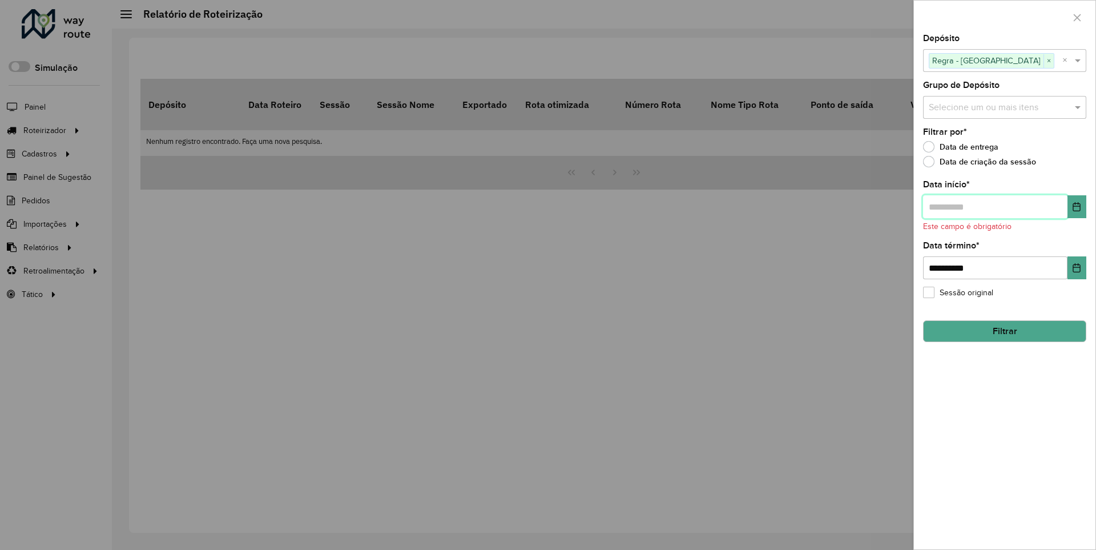
click at [995, 206] on input "text" at bounding box center [995, 206] width 144 height 23
type input "**********"
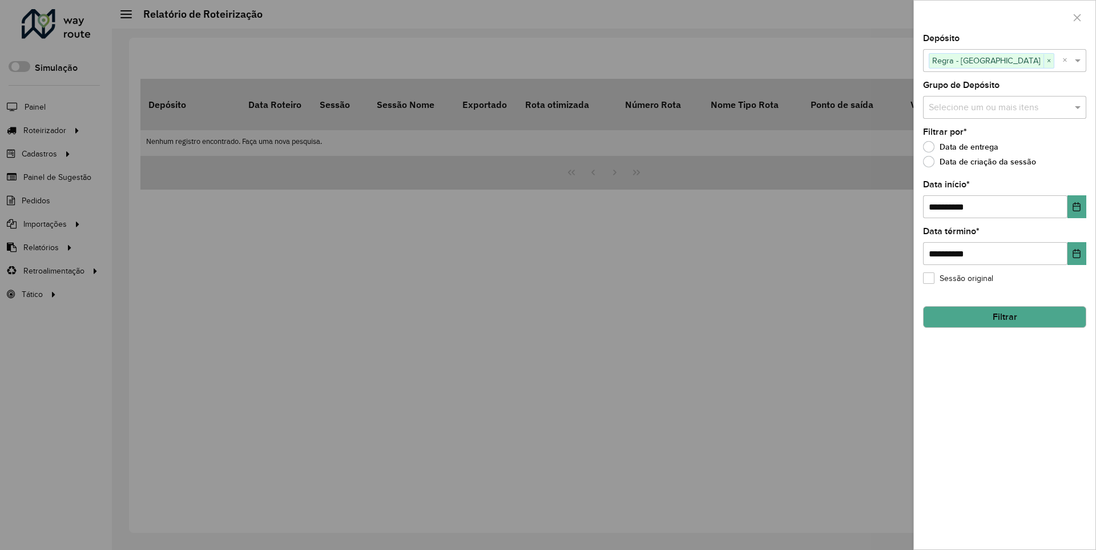
click at [1004, 316] on button "Filtrar" at bounding box center [1004, 317] width 163 height 22
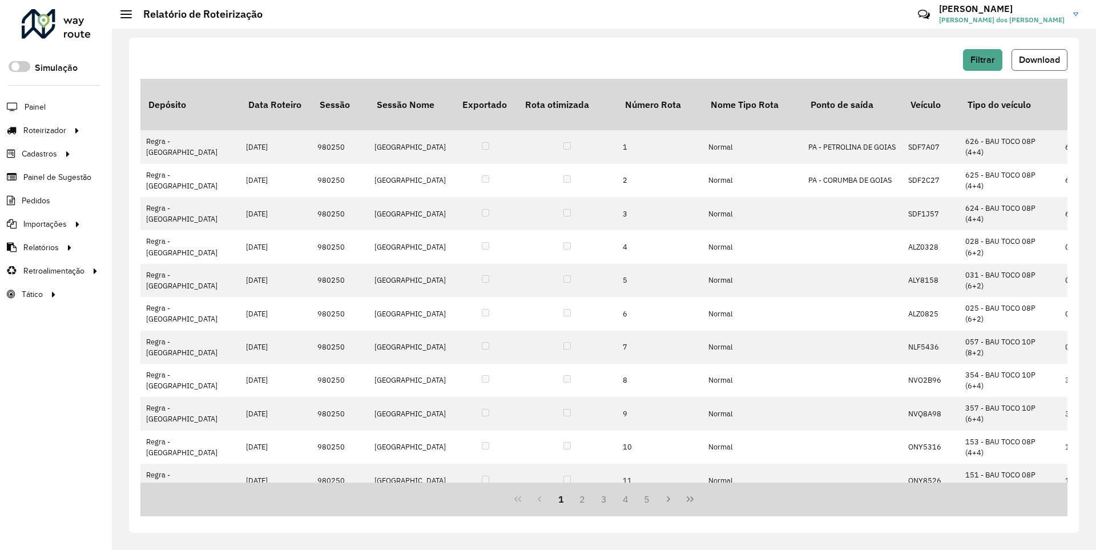
click at [1039, 59] on span "Download" at bounding box center [1039, 60] width 41 height 10
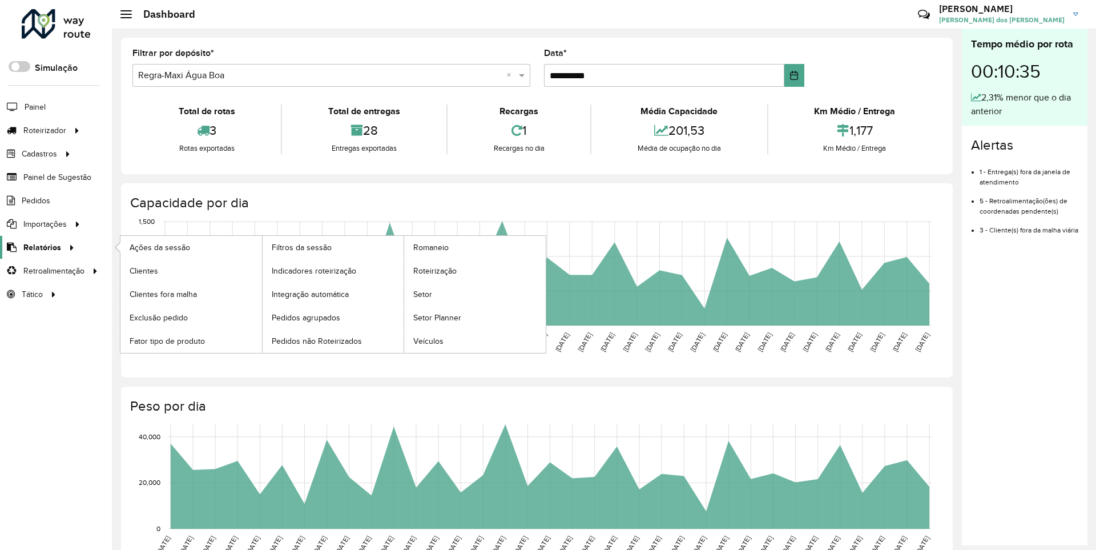
click at [40, 247] on span "Relatórios" at bounding box center [42, 248] width 38 height 12
click at [143, 270] on span "Clientes" at bounding box center [145, 271] width 31 height 12
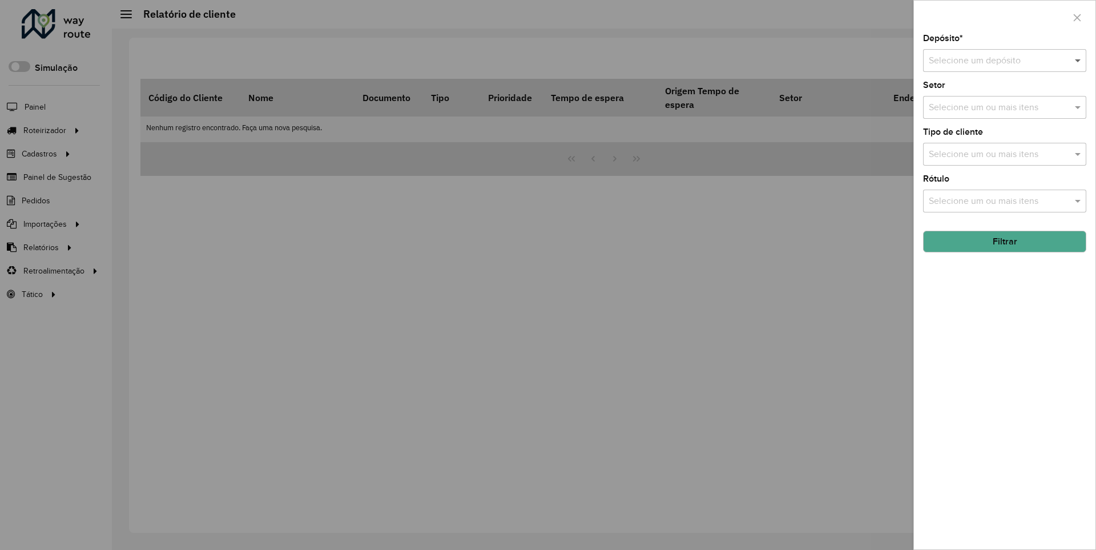
click at [1079, 60] on span at bounding box center [1079, 61] width 14 height 14
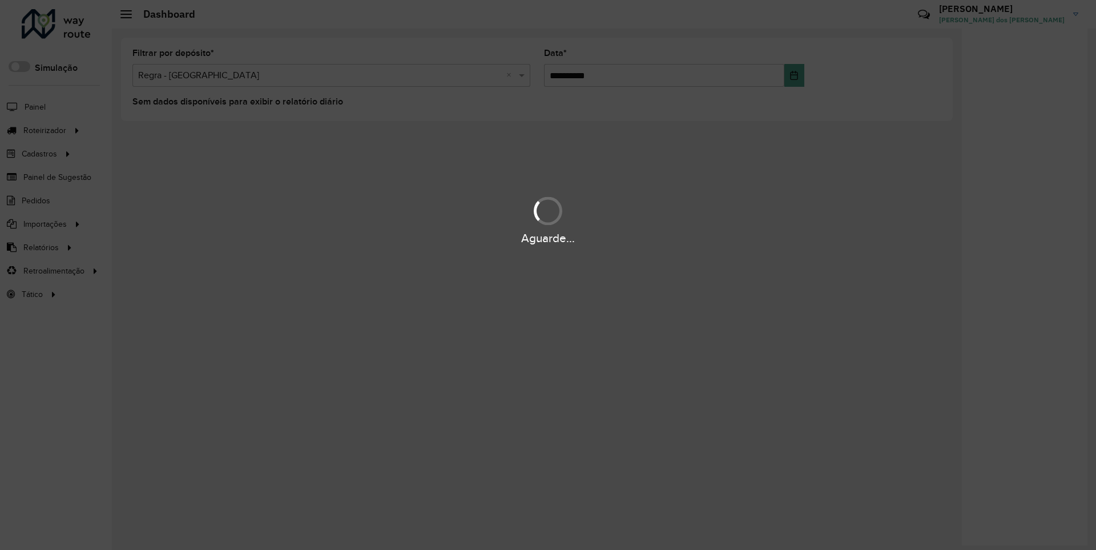
click at [40, 247] on div "Aguarde..." at bounding box center [548, 239] width 1096 height 18
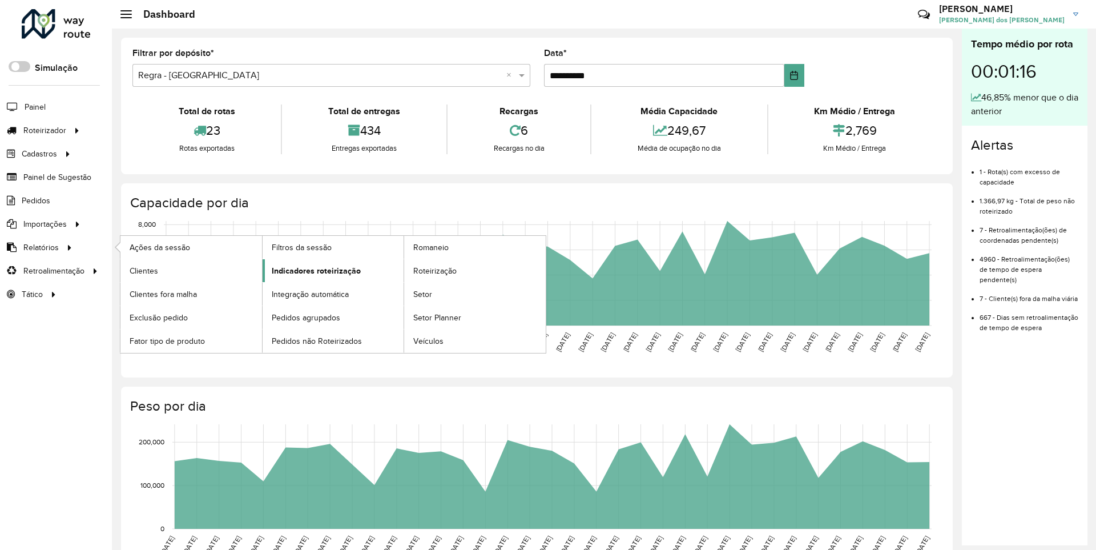
click at [313, 270] on span "Indicadores roteirização" at bounding box center [316, 271] width 89 height 12
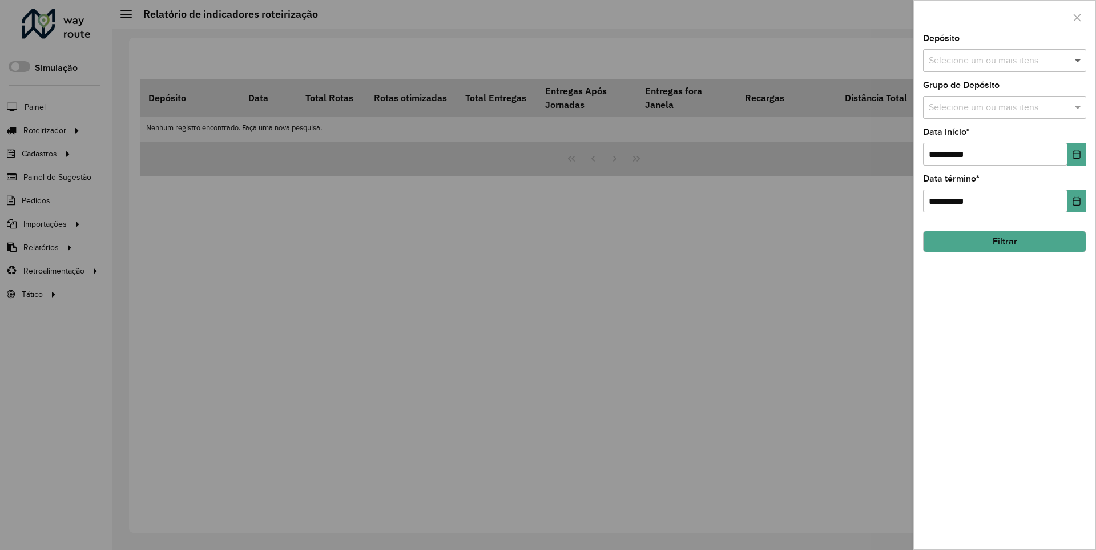
click at [1079, 60] on span at bounding box center [1079, 61] width 14 height 14
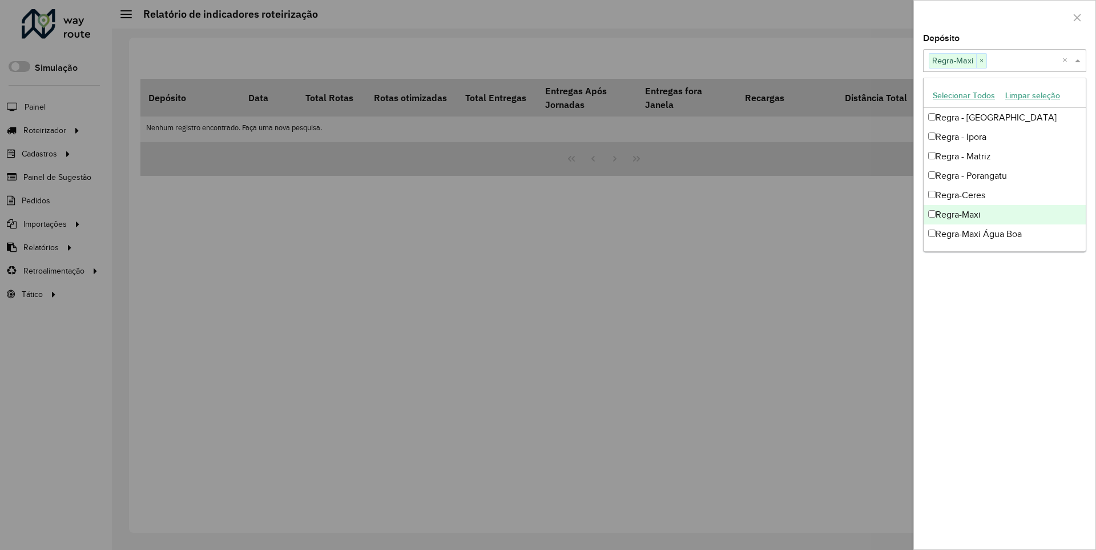
click at [1004, 17] on div at bounding box center [1005, 18] width 182 height 34
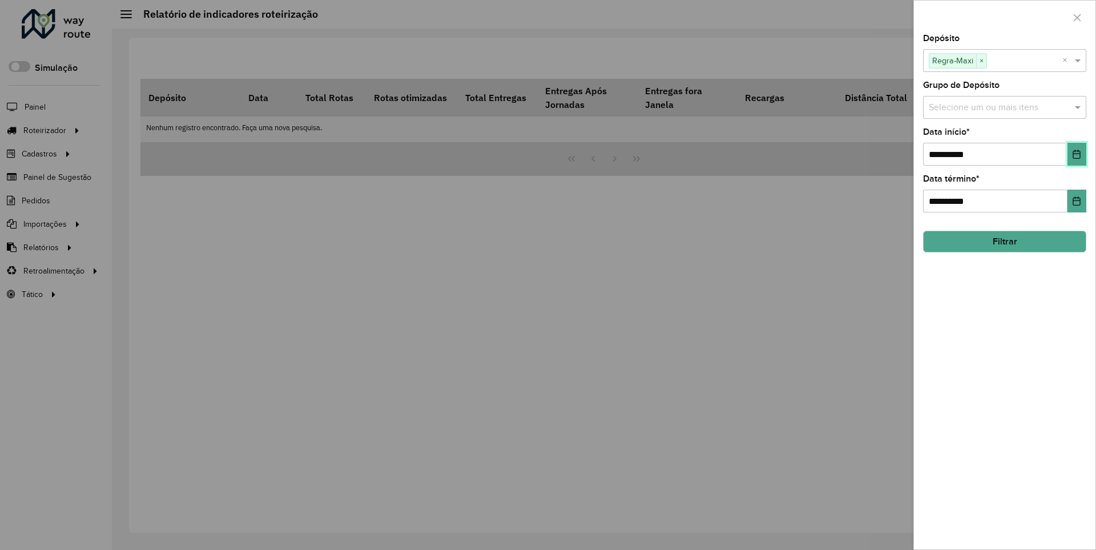
click at [1076, 154] on icon "Choose Date" at bounding box center [1076, 154] width 7 height 9
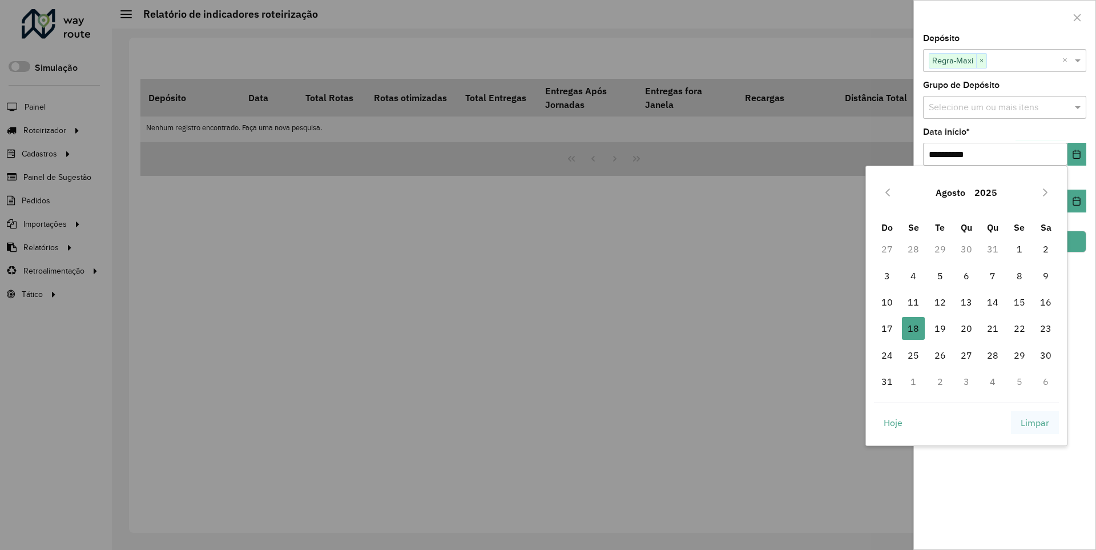
click at [1035, 422] on span "Limpar" at bounding box center [1035, 423] width 29 height 14
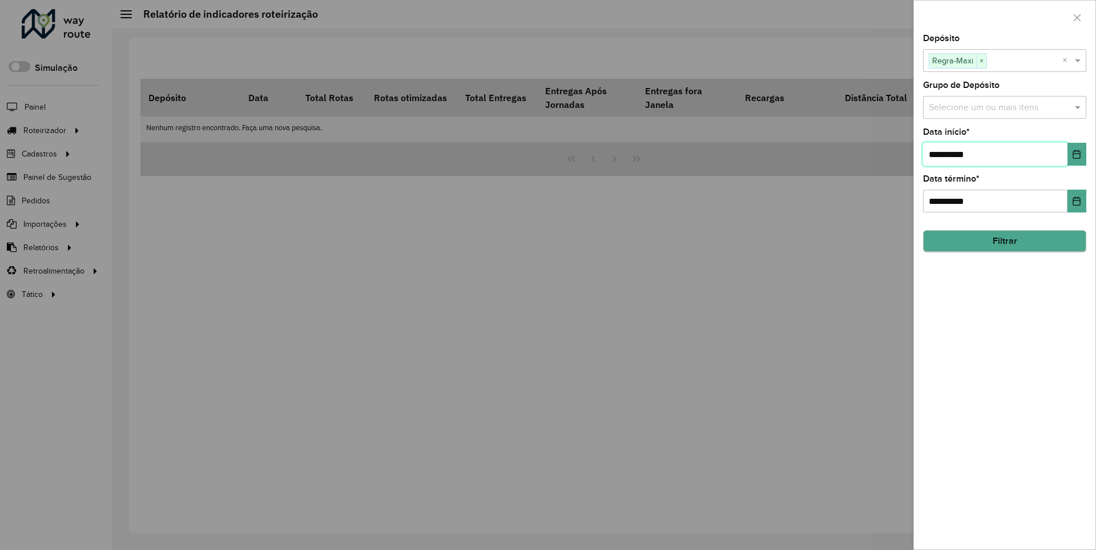
type input "**********"
click at [1004, 241] on button "Filtrar" at bounding box center [1004, 242] width 163 height 22
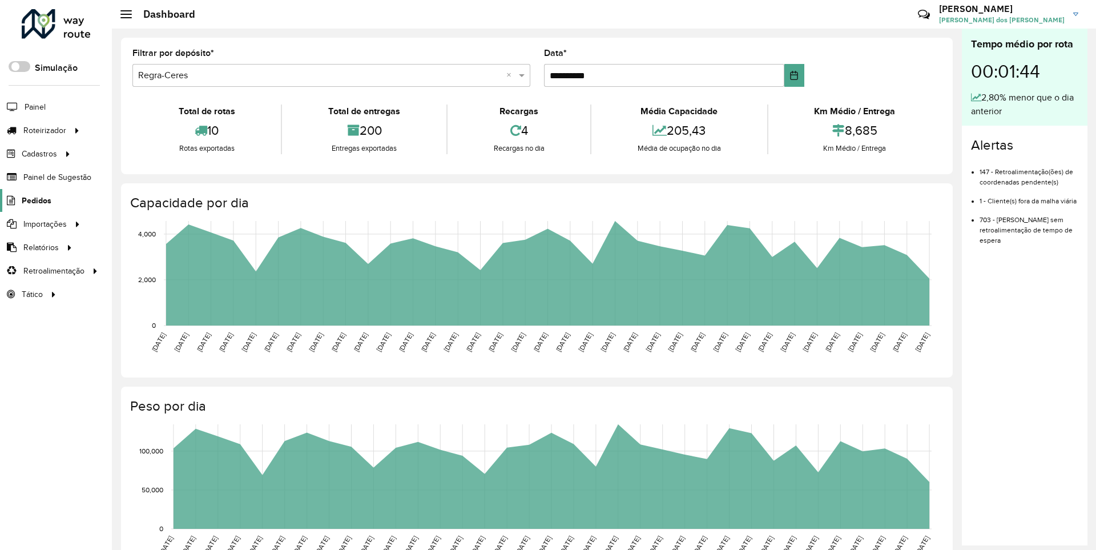
click at [35, 200] on span "Pedidos" at bounding box center [37, 201] width 30 height 12
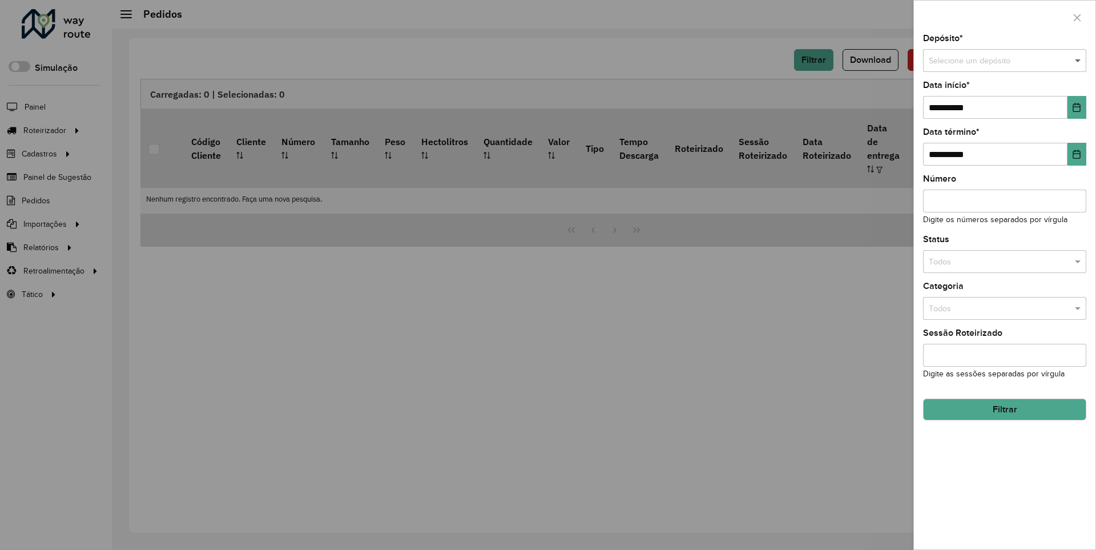
click at [1079, 61] on span at bounding box center [1079, 61] width 14 height 13
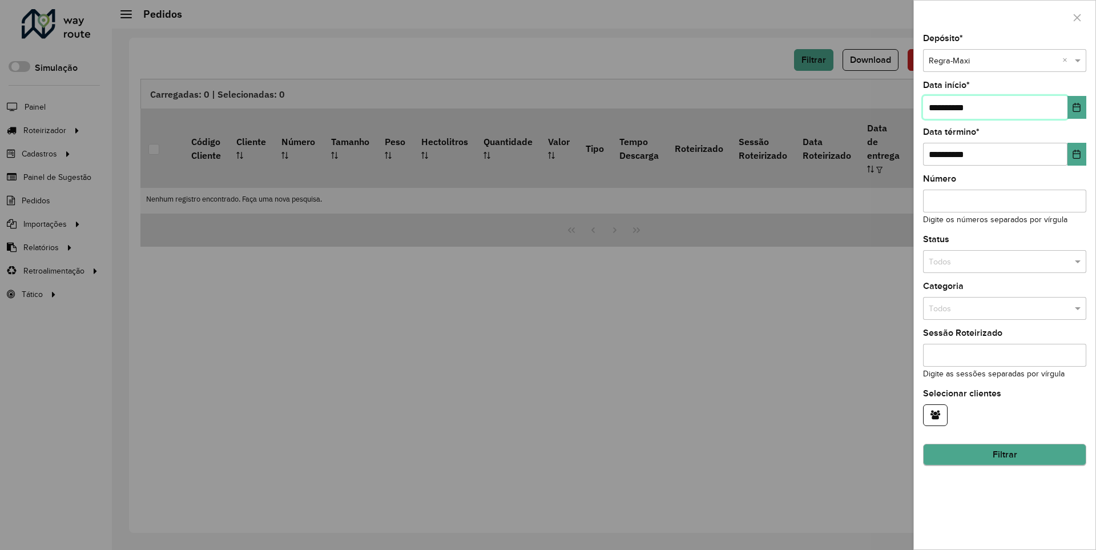
type input "**********"
click at [1004, 454] on button "Filtrar" at bounding box center [1004, 455] width 163 height 22
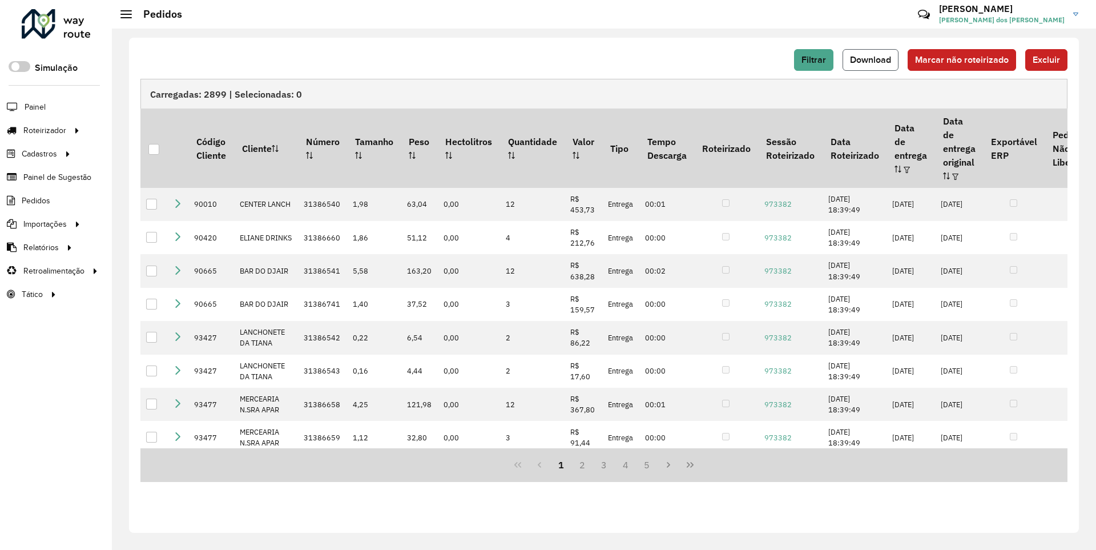
click at [872, 59] on span "Download" at bounding box center [870, 60] width 41 height 10
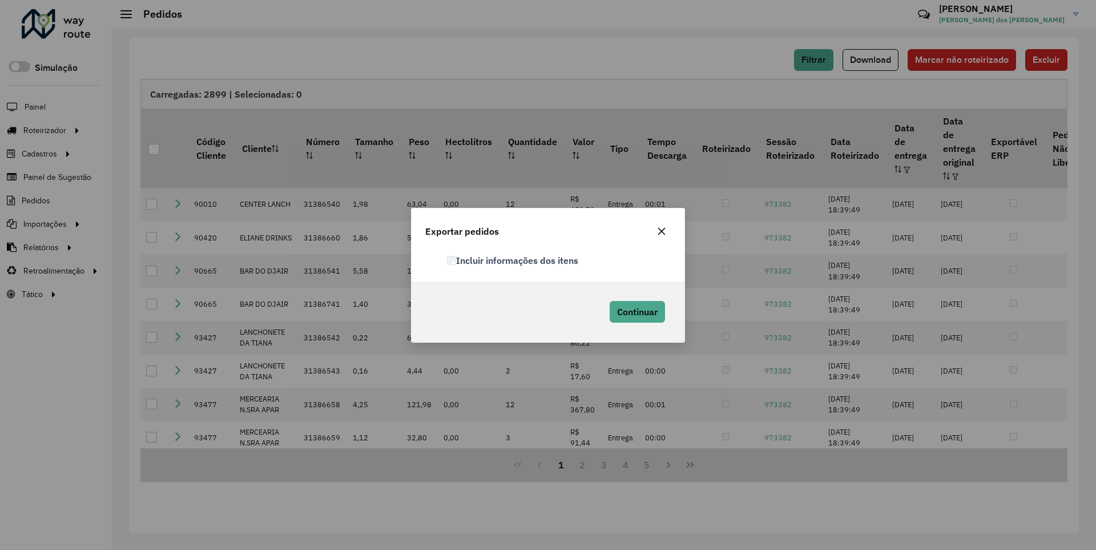
click at [513, 260] on label "Incluir informações dos itens" at bounding box center [512, 261] width 131 height 14
click at [636, 311] on span "Continuar" at bounding box center [637, 311] width 41 height 11
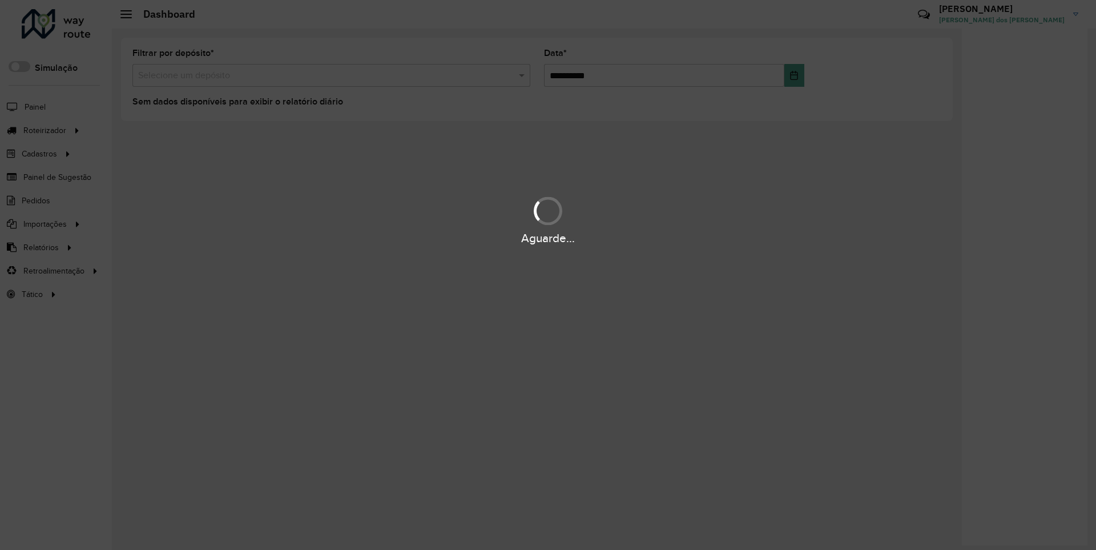
click at [40, 247] on div "Aguarde..." at bounding box center [548, 239] width 1096 height 18
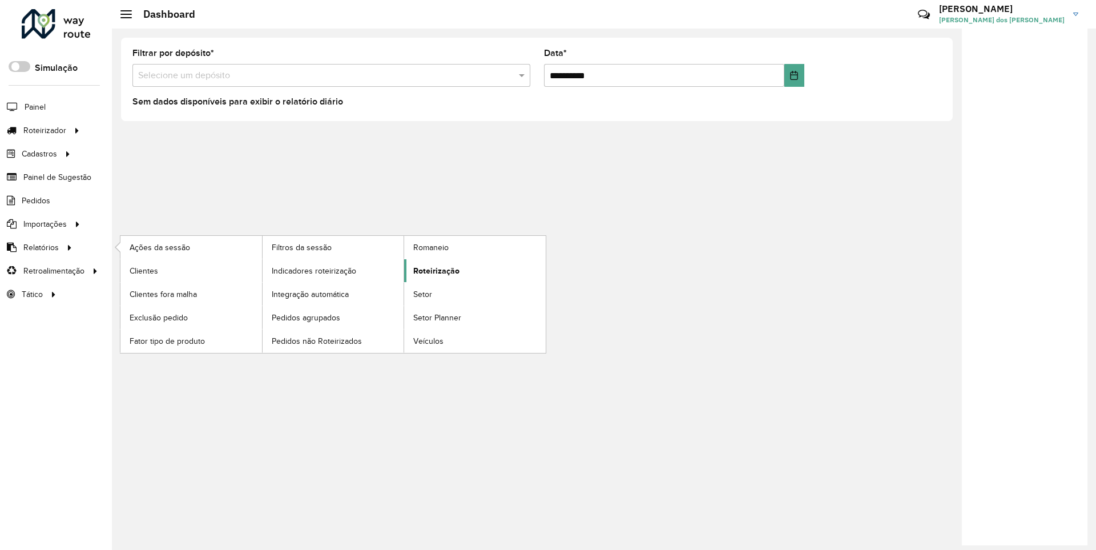
click at [435, 270] on span "Roteirização" at bounding box center [436, 271] width 46 height 12
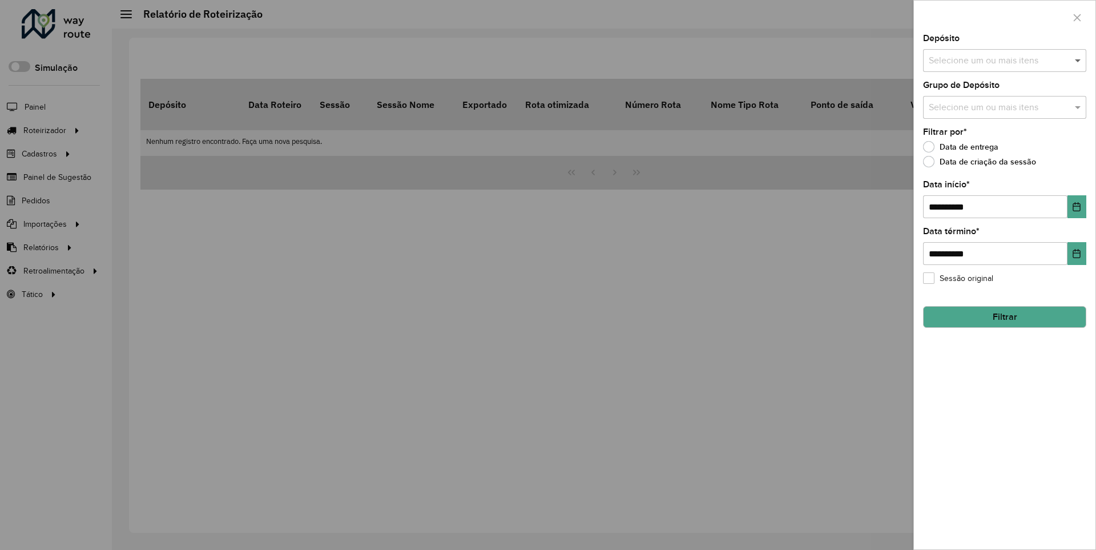
click at [1079, 60] on span at bounding box center [1079, 61] width 14 height 14
click at [1076, 206] on icon "Choose Date" at bounding box center [1076, 206] width 7 height 9
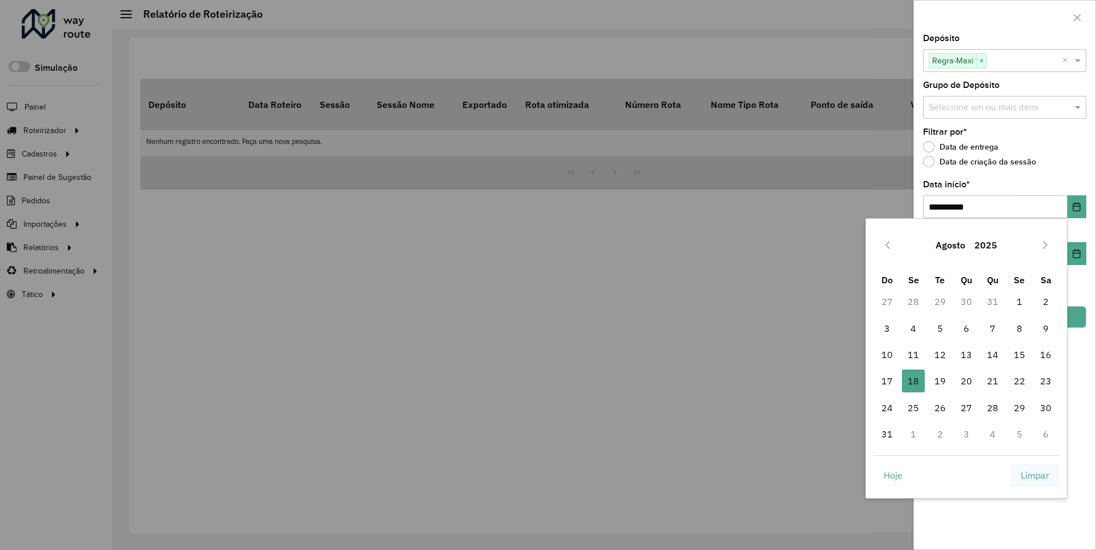
click at [1035, 474] on span "Limpar" at bounding box center [1035, 475] width 29 height 14
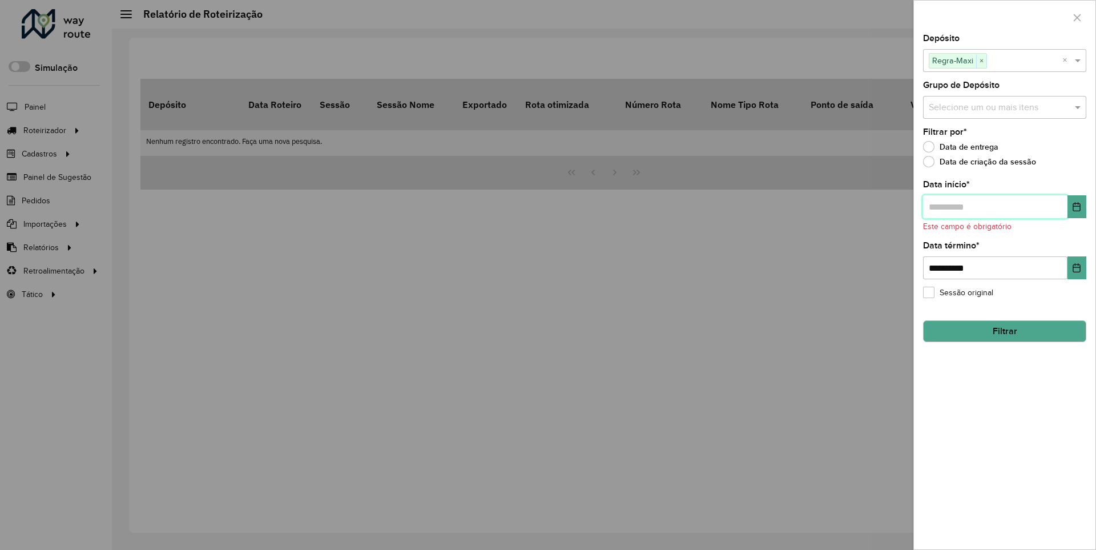
click at [995, 206] on input "text" at bounding box center [995, 206] width 144 height 23
type input "**********"
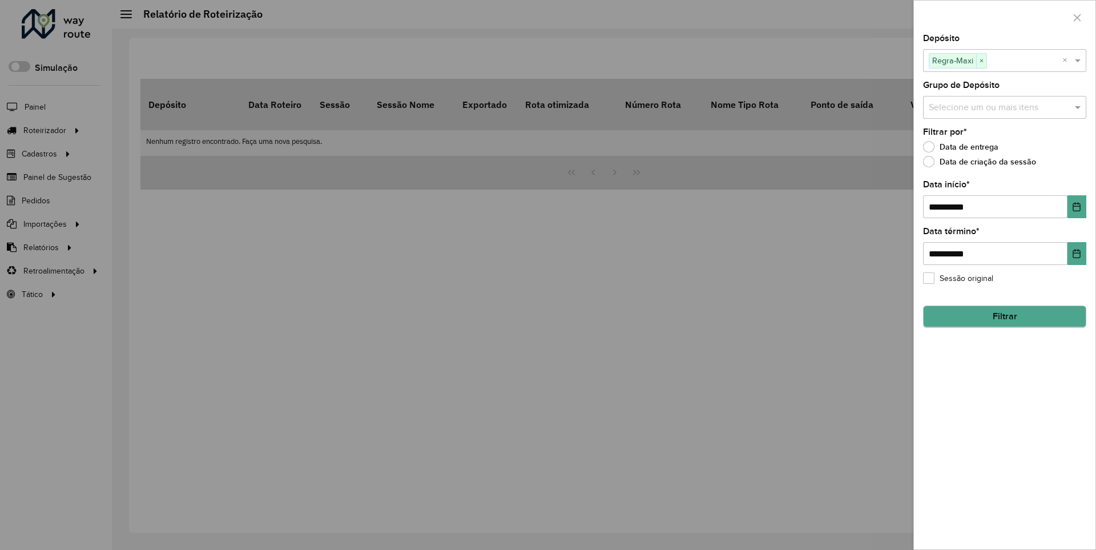
click at [1004, 316] on button "Filtrar" at bounding box center [1004, 316] width 163 height 22
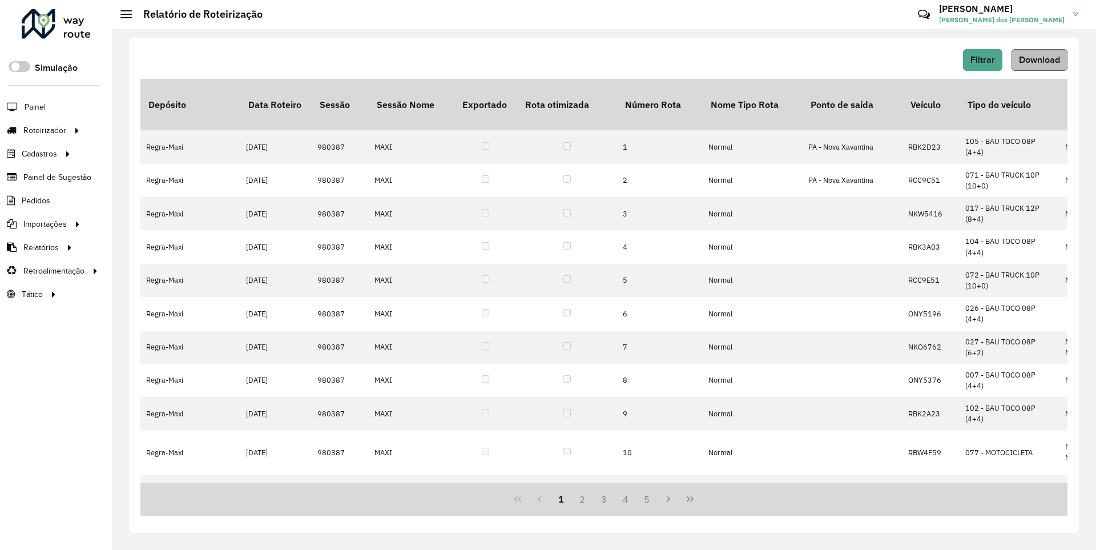
click at [1039, 59] on span "Download" at bounding box center [1039, 60] width 41 height 10
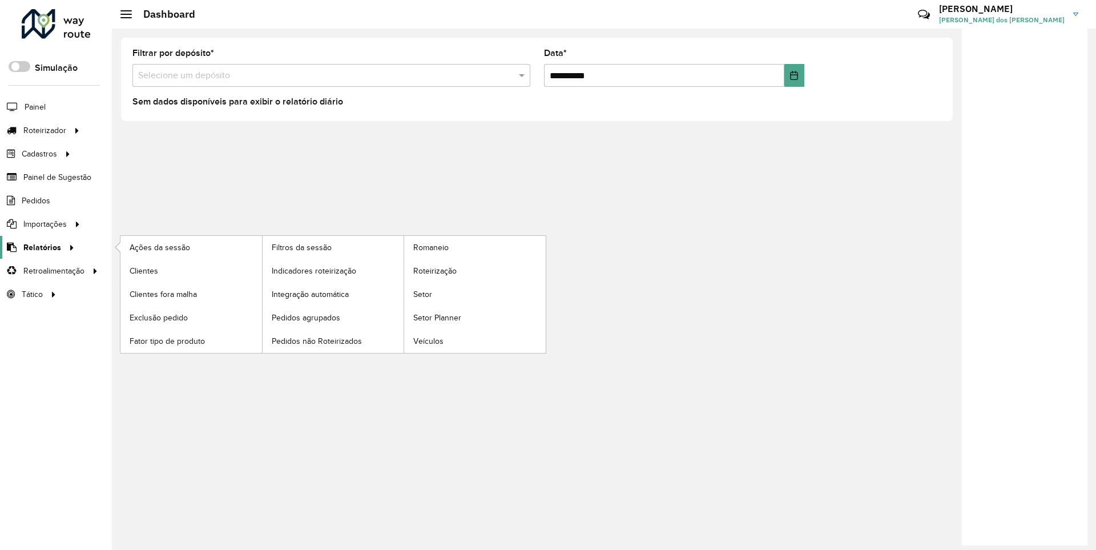
click at [40, 247] on span "Relatórios" at bounding box center [42, 248] width 38 height 12
click at [143, 270] on span "Clientes" at bounding box center [145, 271] width 31 height 12
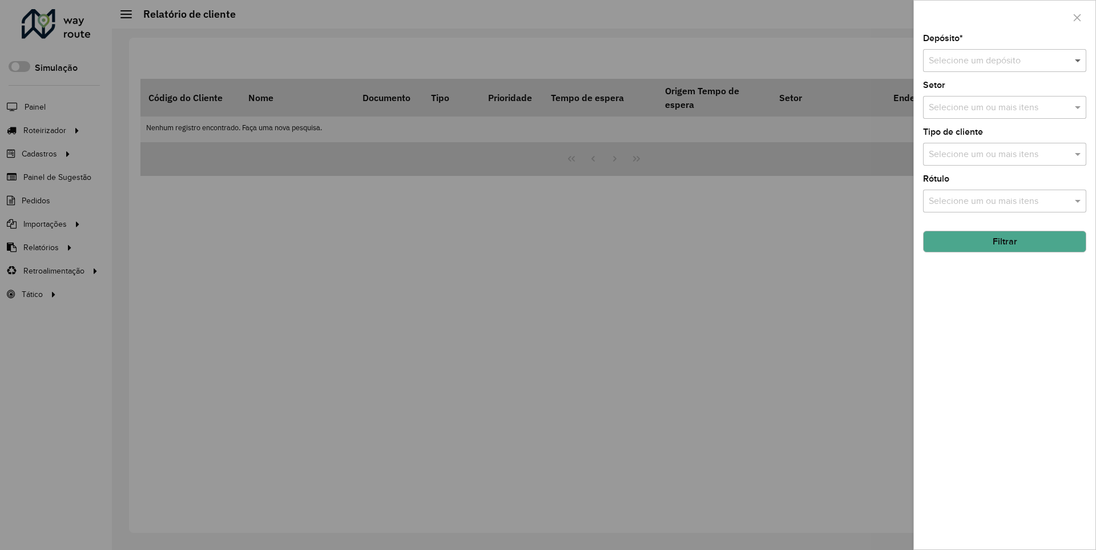
click at [1079, 60] on span at bounding box center [1079, 61] width 14 height 14
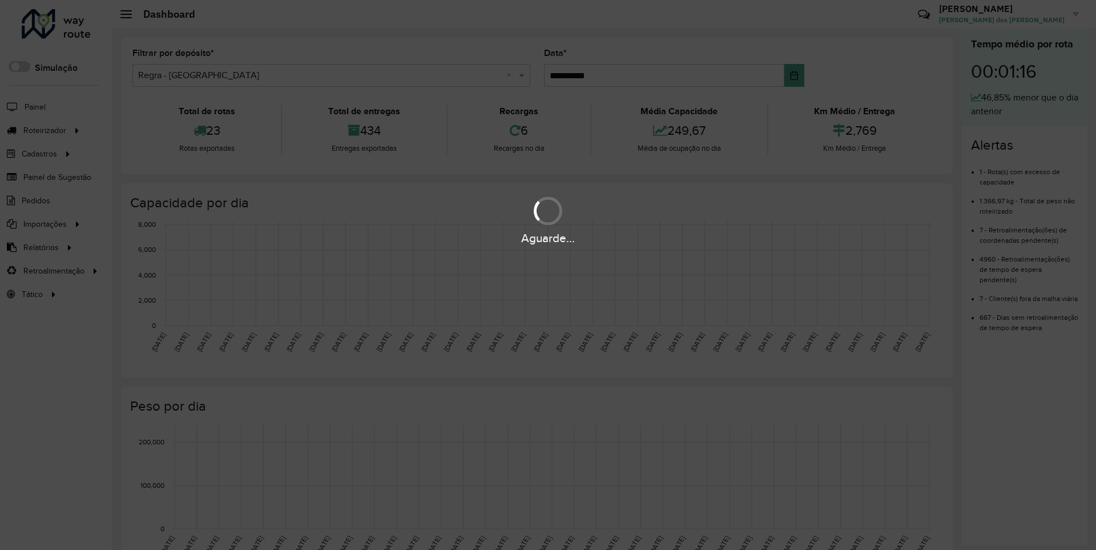
click at [40, 247] on div "Aguarde..." at bounding box center [548, 239] width 1096 height 18
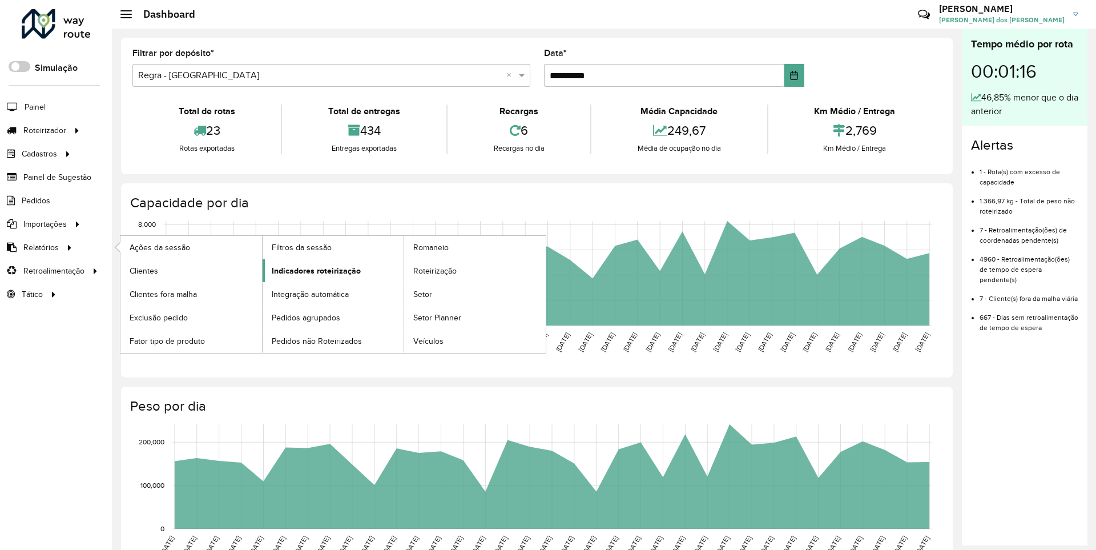
click at [313, 270] on span "Indicadores roteirização" at bounding box center [316, 271] width 89 height 12
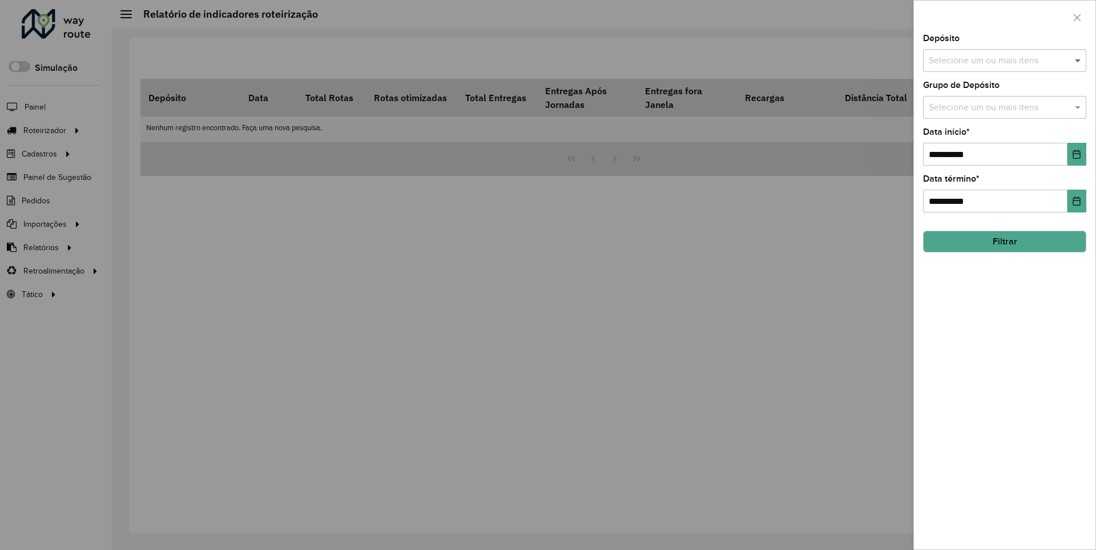
click at [1079, 60] on span at bounding box center [1079, 61] width 14 height 14
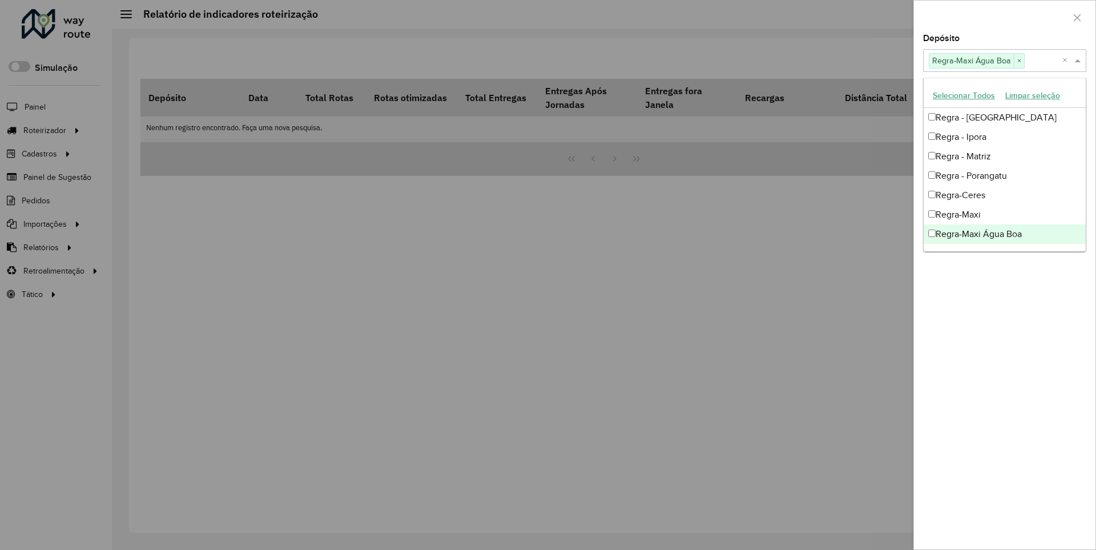
click at [1004, 17] on div at bounding box center [1005, 18] width 182 height 34
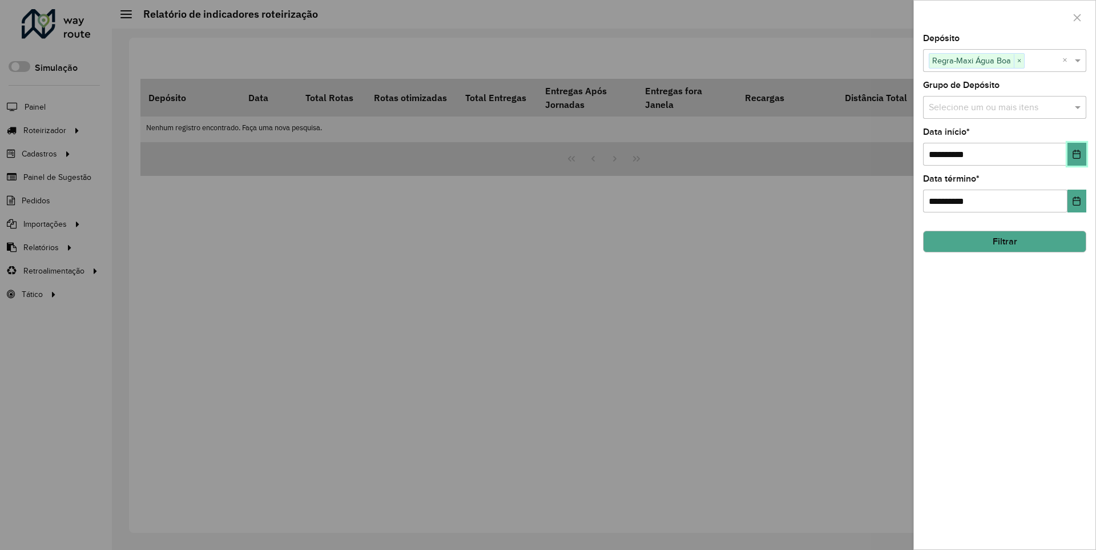
click at [1076, 154] on icon "Choose Date" at bounding box center [1076, 154] width 7 height 9
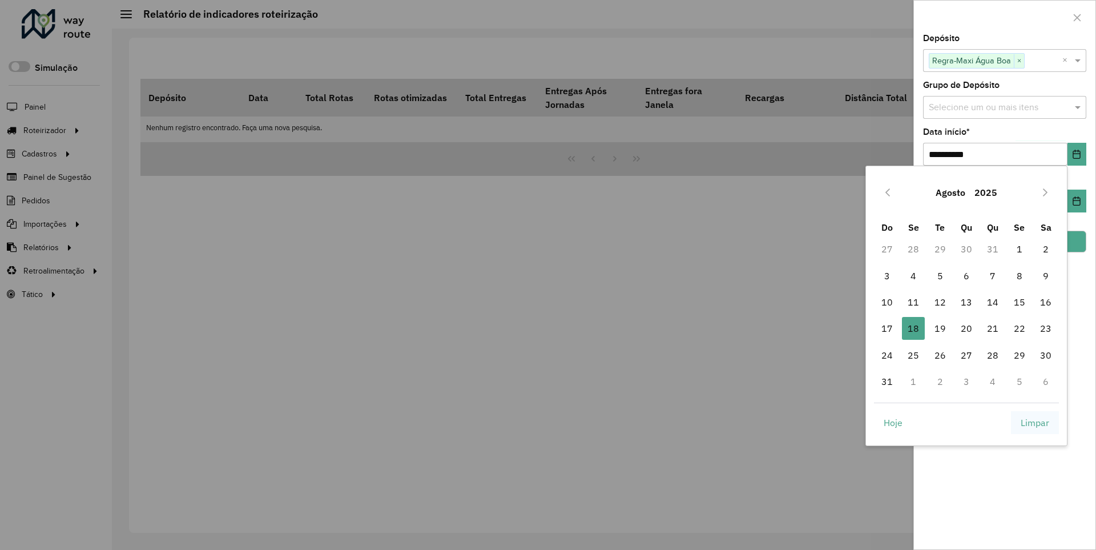
click at [1035, 422] on span "Limpar" at bounding box center [1035, 423] width 29 height 14
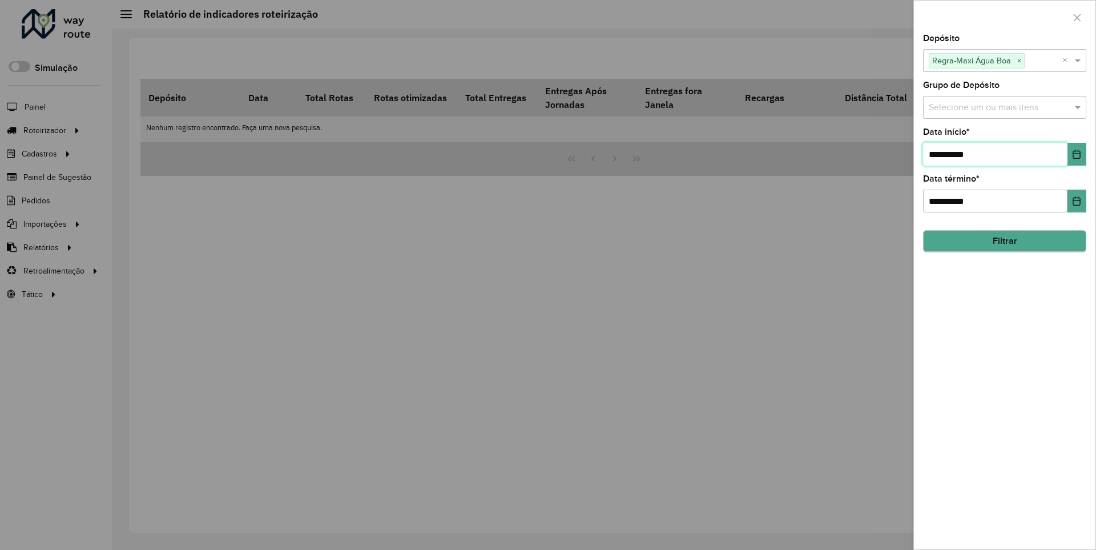
type input "**********"
click at [1004, 241] on button "Filtrar" at bounding box center [1004, 242] width 163 height 22
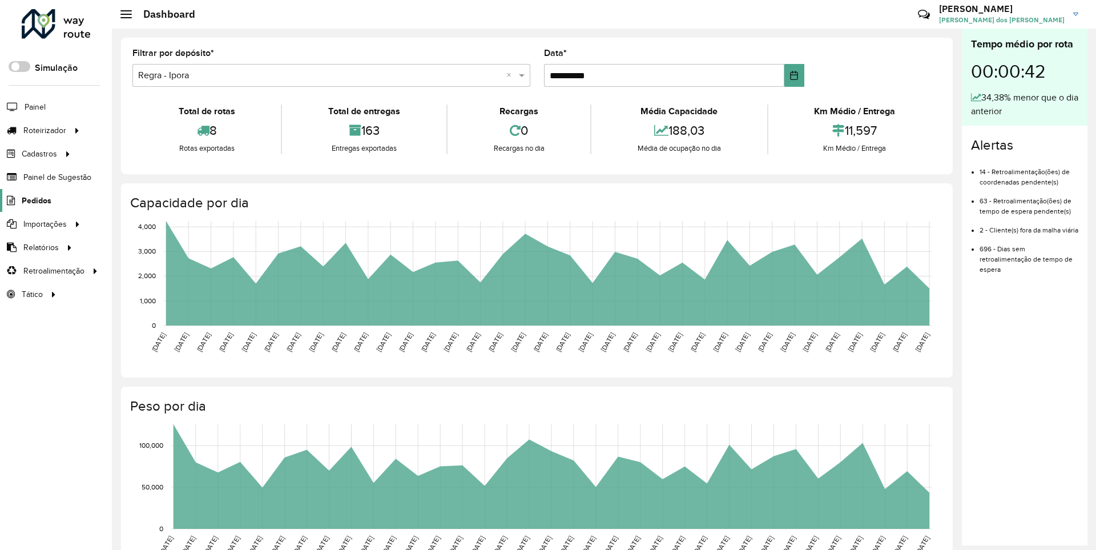
click at [35, 200] on span "Pedidos" at bounding box center [37, 201] width 30 height 12
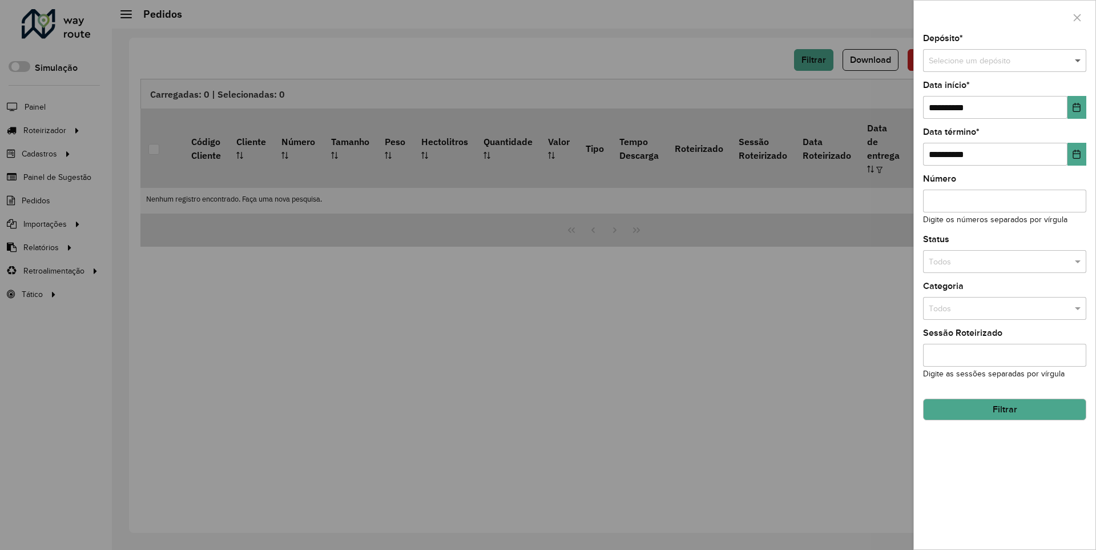
click at [1079, 61] on span at bounding box center [1079, 61] width 14 height 13
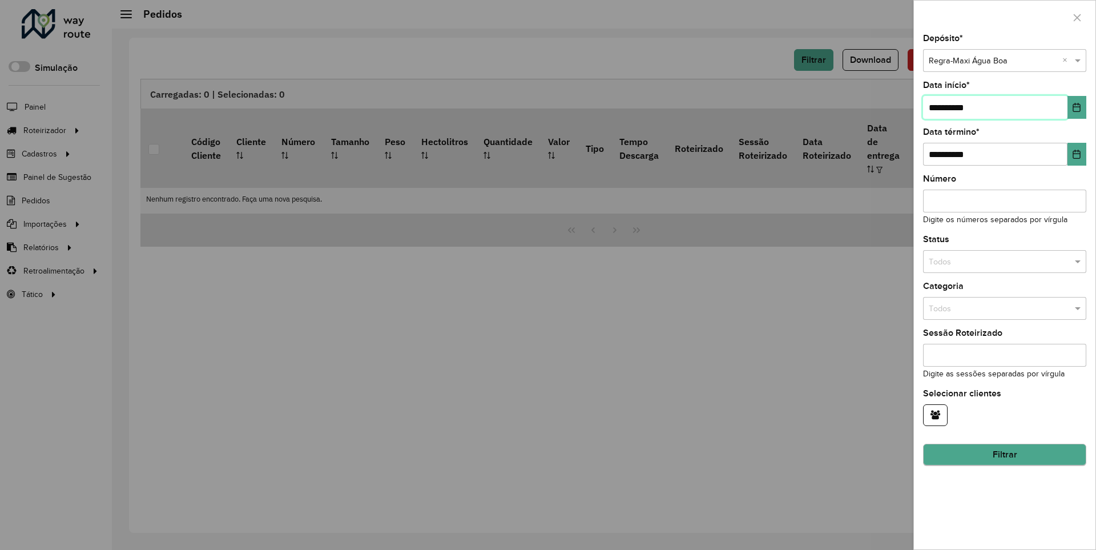
type input "**********"
click at [1004, 454] on button "Filtrar" at bounding box center [1004, 455] width 163 height 22
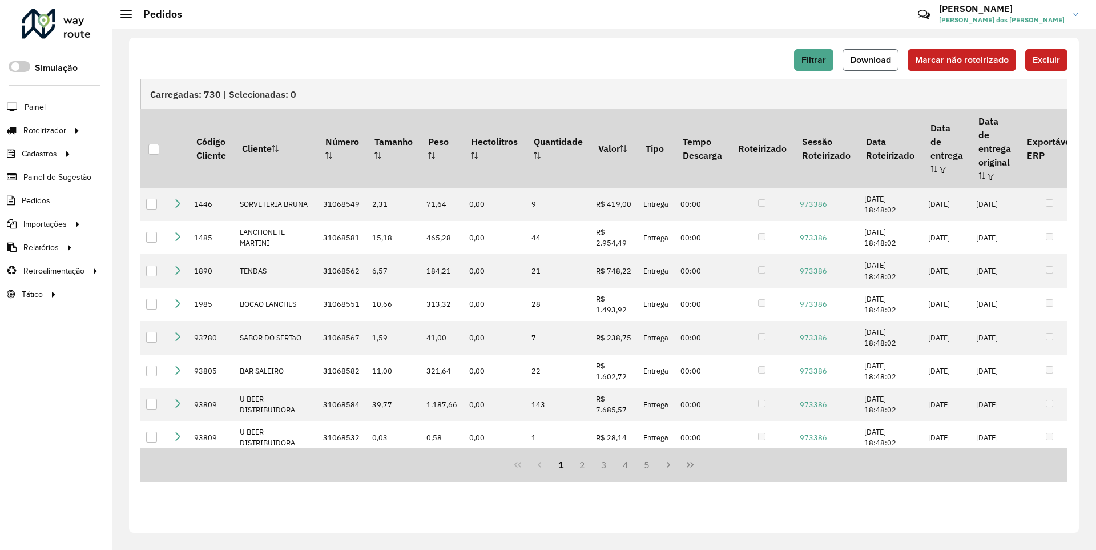
click at [872, 59] on span "Download" at bounding box center [870, 60] width 41 height 10
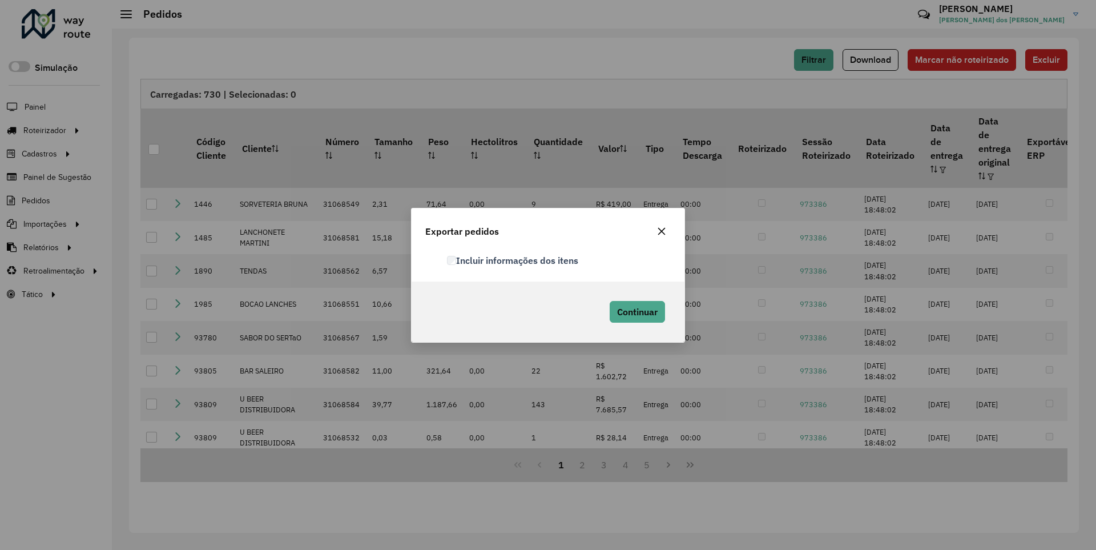
click at [513, 260] on label "Incluir informações dos itens" at bounding box center [512, 261] width 131 height 14
click at [636, 311] on span "Continuar" at bounding box center [637, 311] width 41 height 11
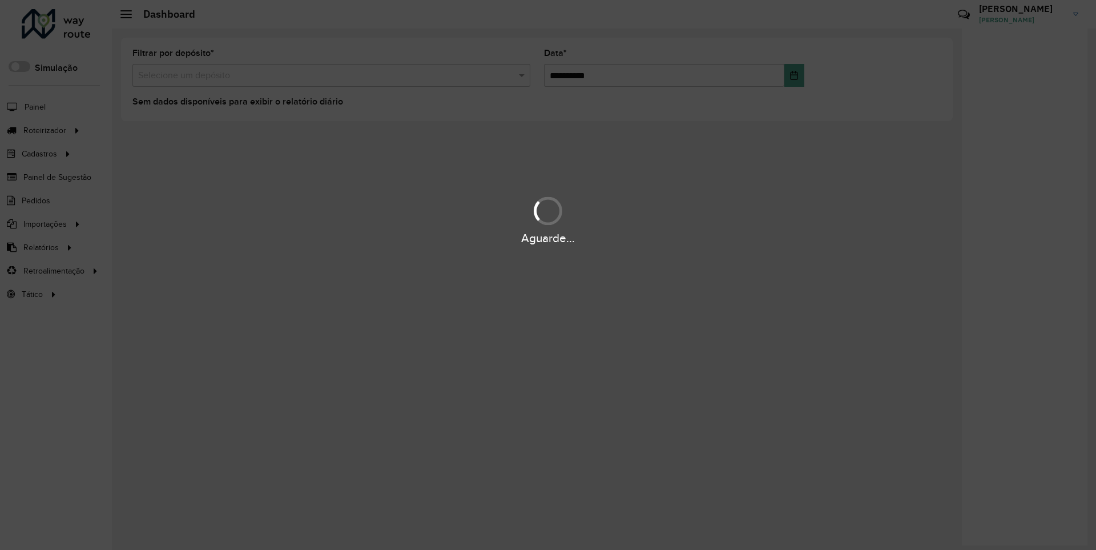
click at [40, 247] on hb-app "Aguarde... Pop-up bloqueado! Seu navegador bloqueou automáticamente a abertura …" at bounding box center [548, 275] width 1096 height 550
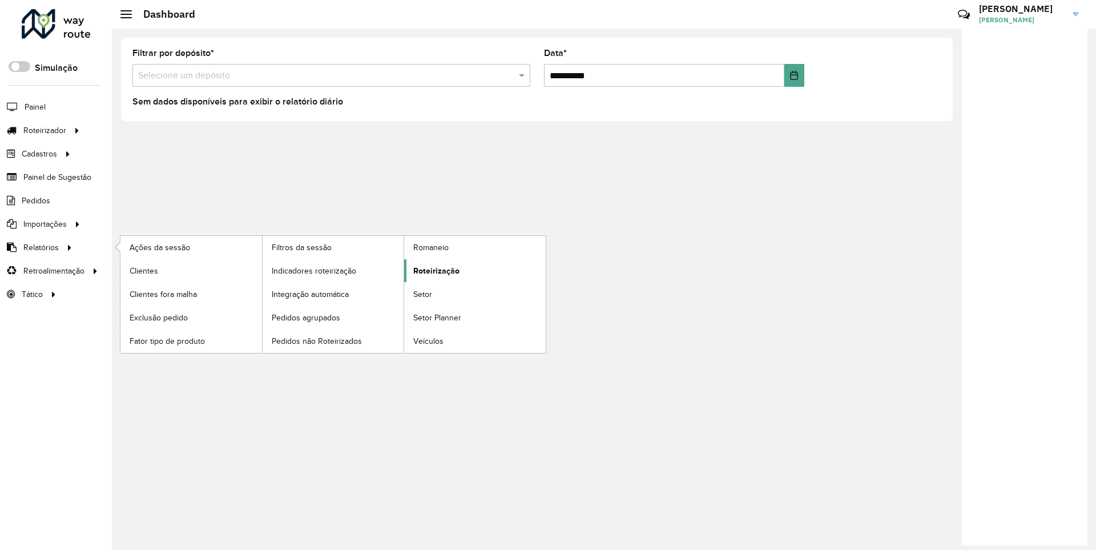
click at [435, 270] on span "Roteirização" at bounding box center [436, 271] width 46 height 12
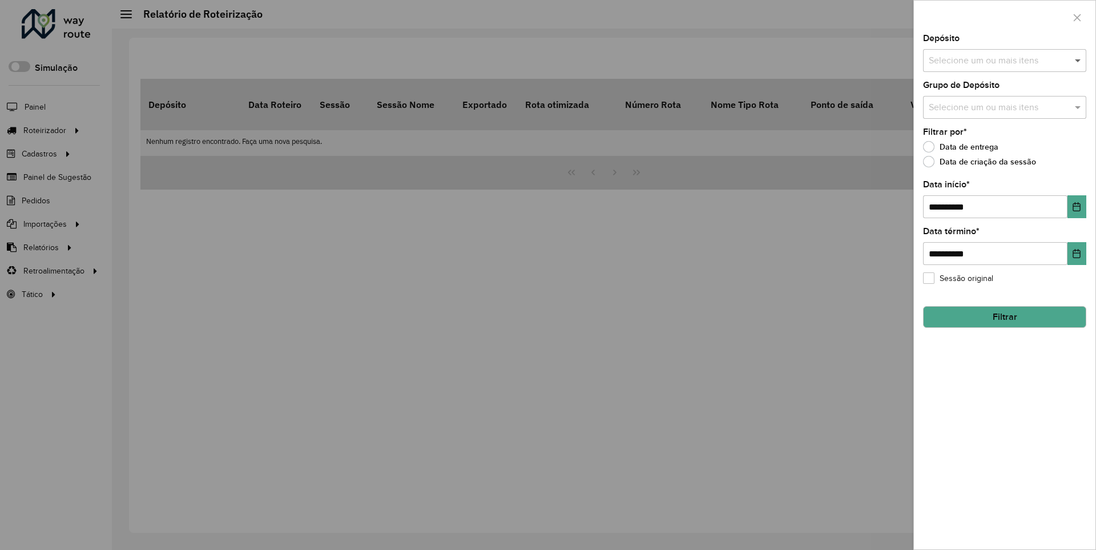
click at [1079, 60] on span at bounding box center [1079, 61] width 14 height 14
click at [1076, 206] on icon "Choose Date" at bounding box center [1076, 206] width 7 height 9
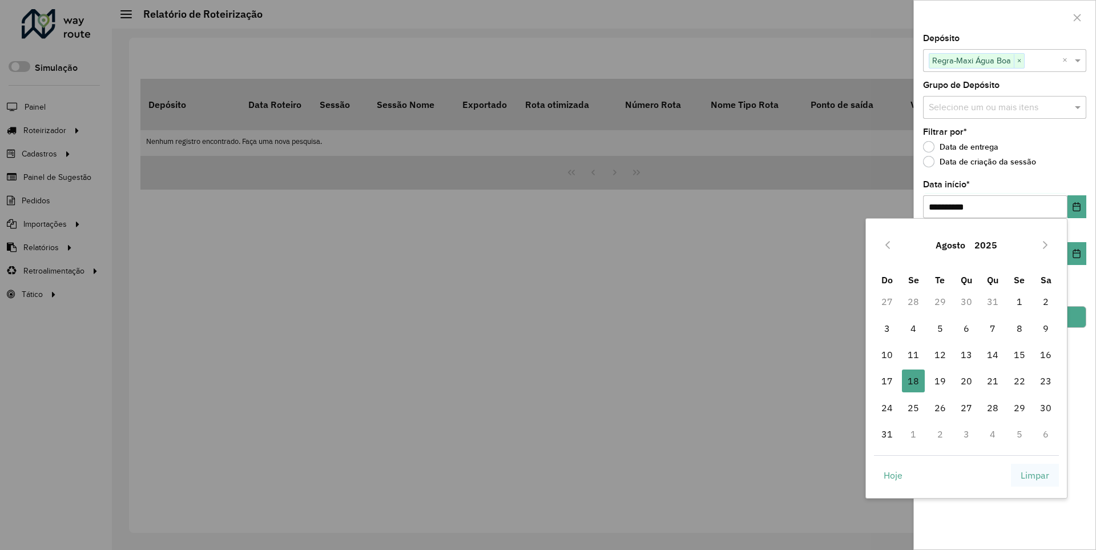
click at [1035, 474] on span "Limpar" at bounding box center [1035, 475] width 29 height 14
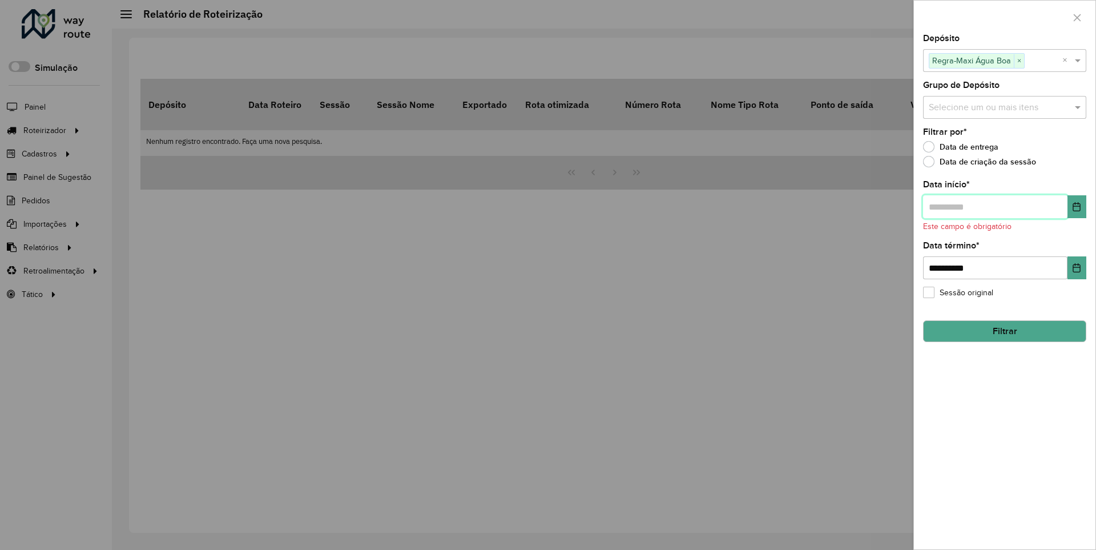
click at [995, 206] on input "text" at bounding box center [995, 206] width 144 height 23
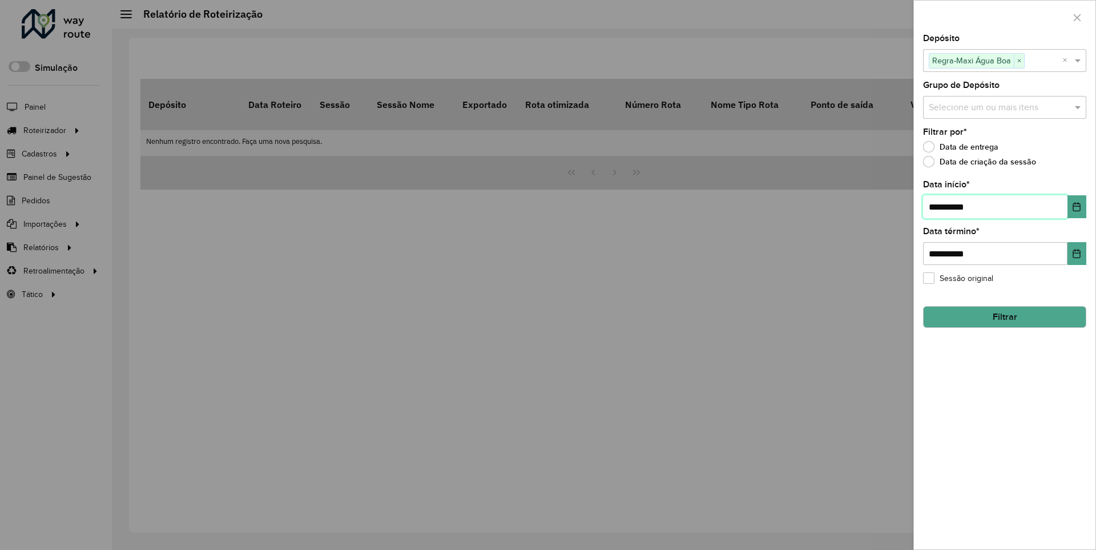
type input "**********"
click at [1004, 316] on button "Filtrar" at bounding box center [1004, 317] width 163 height 22
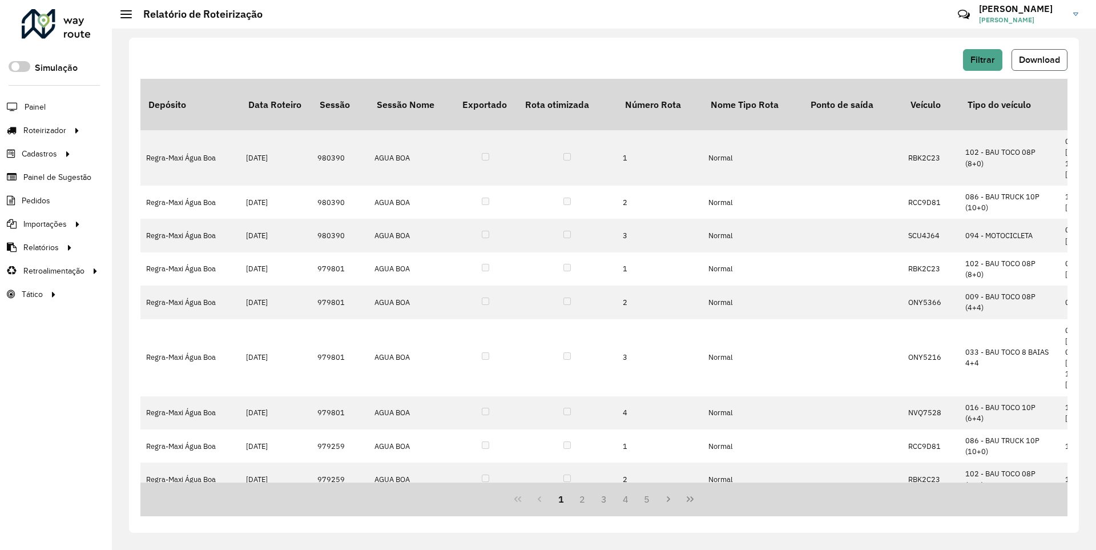
click at [1039, 59] on span "Download" at bounding box center [1039, 60] width 41 height 10
